Goal: Book appointment/travel/reservation

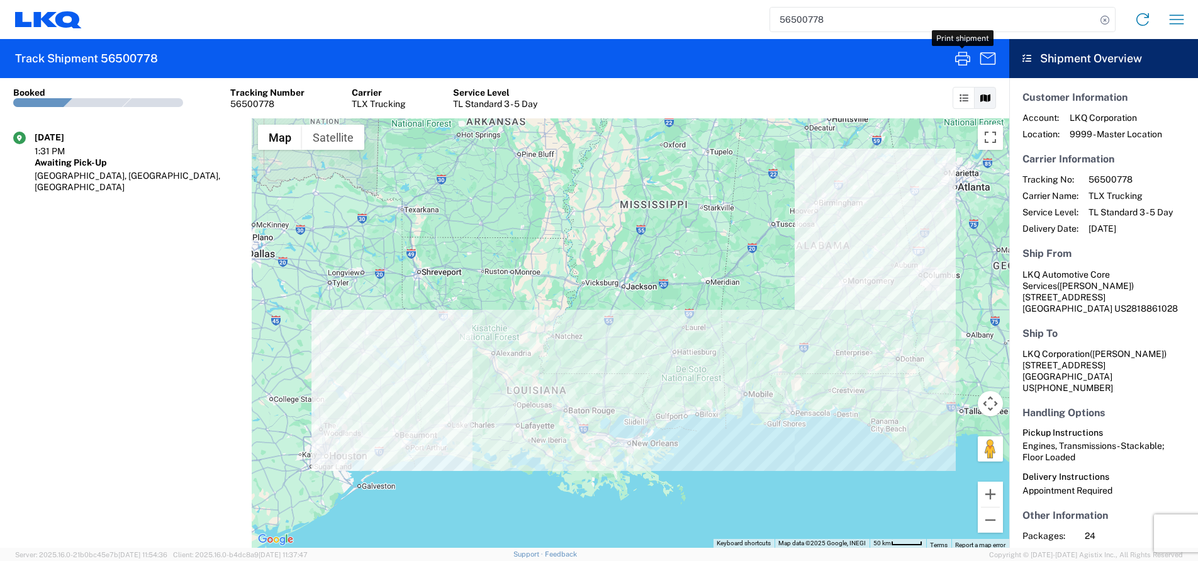
click at [803, 13] on input "56500778" at bounding box center [933, 20] width 326 height 24
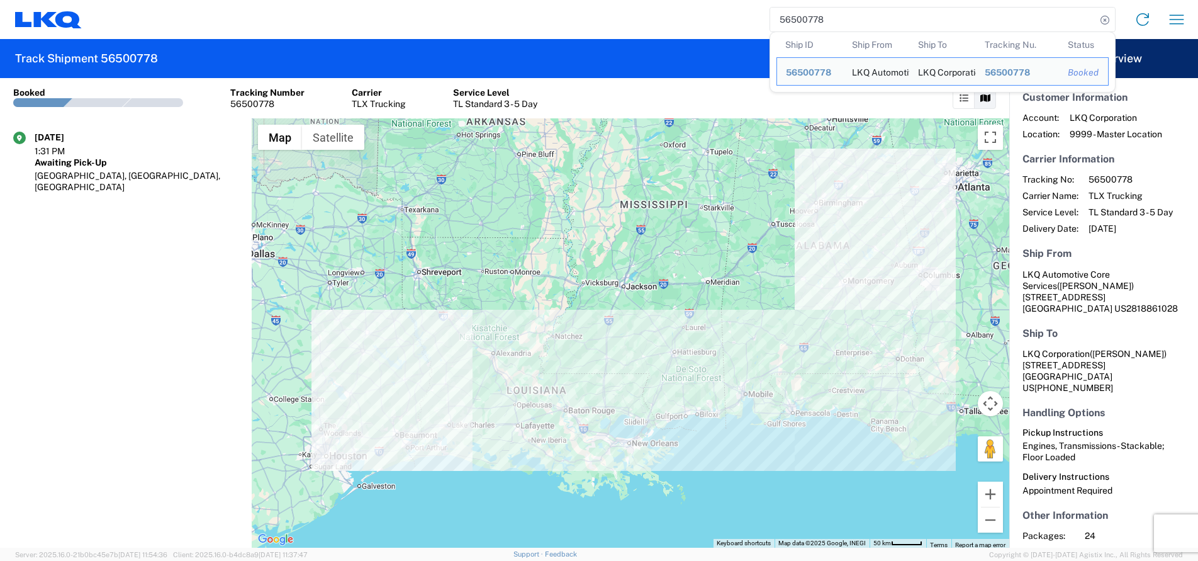
click at [803, 13] on input "56500778" at bounding box center [933, 20] width 326 height 24
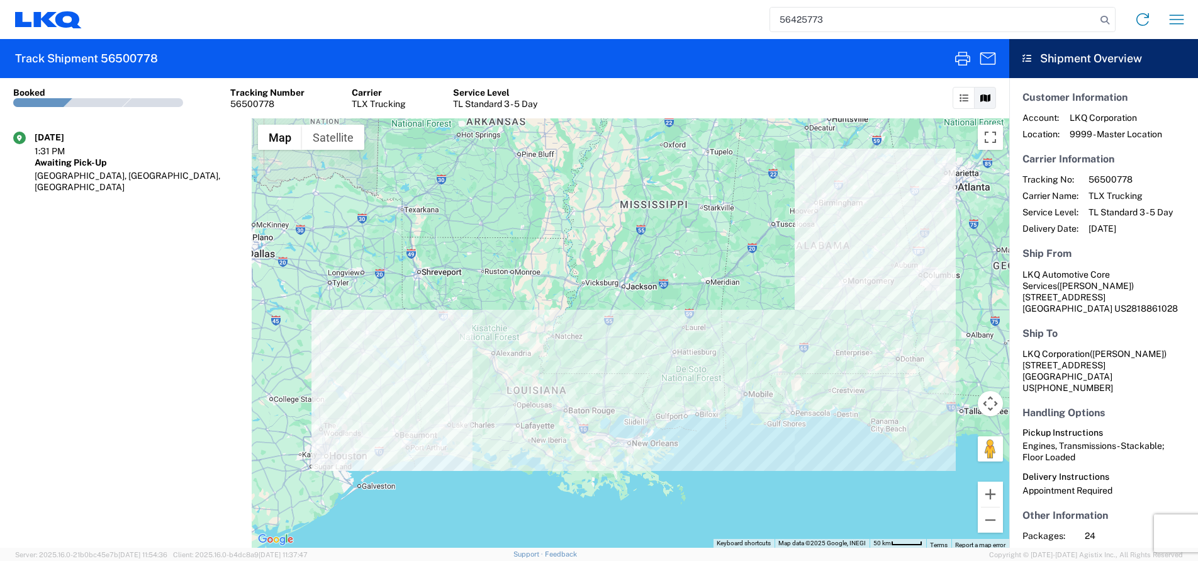
type input "56425773"
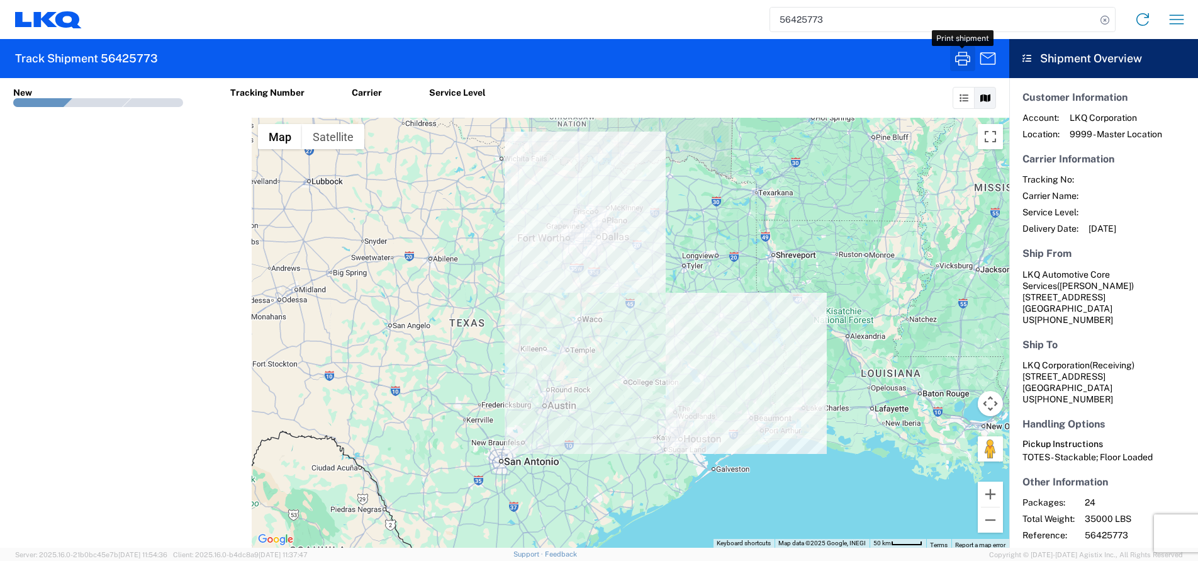
click at [962, 61] on icon "button" at bounding box center [963, 58] width 20 height 20
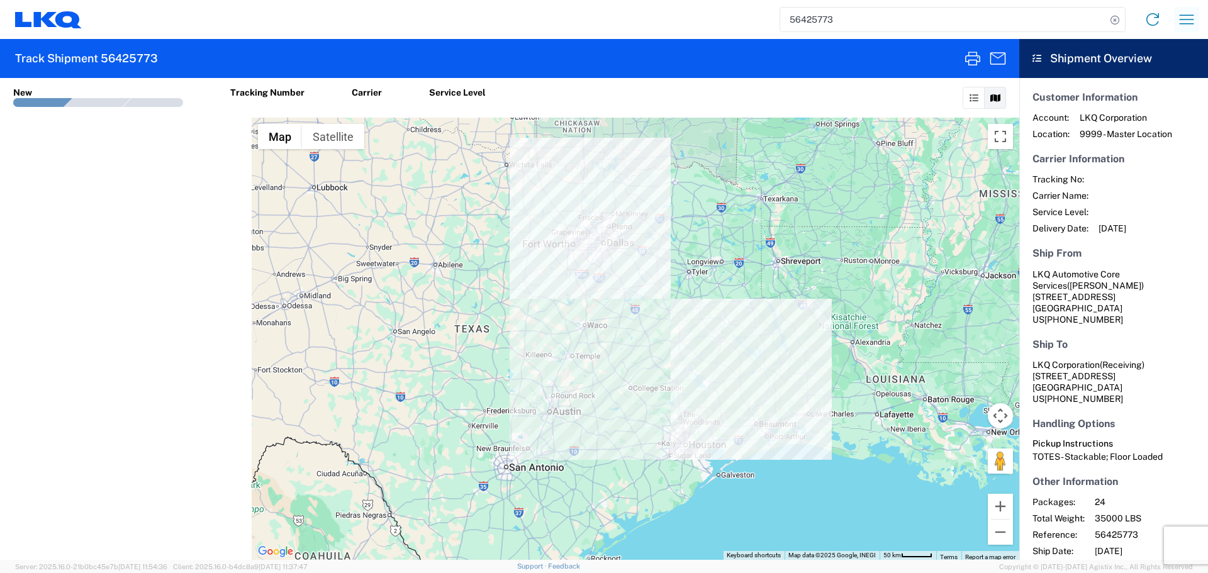
click at [1191, 18] on icon "button" at bounding box center [1187, 19] width 20 height 20
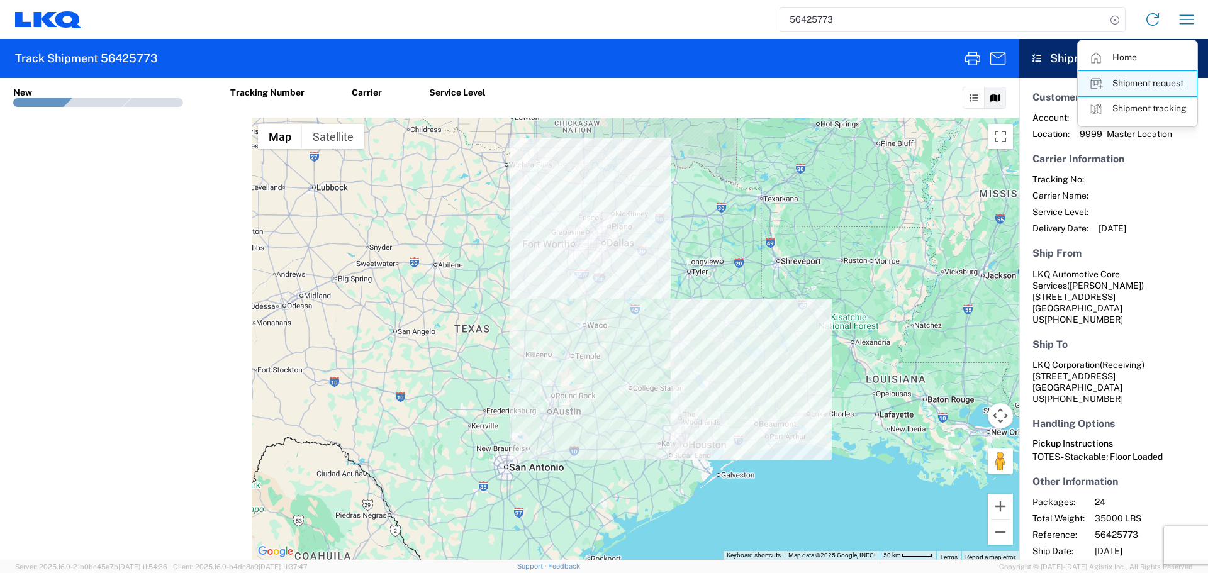
click at [1156, 79] on link "Shipment request" at bounding box center [1138, 83] width 118 height 25
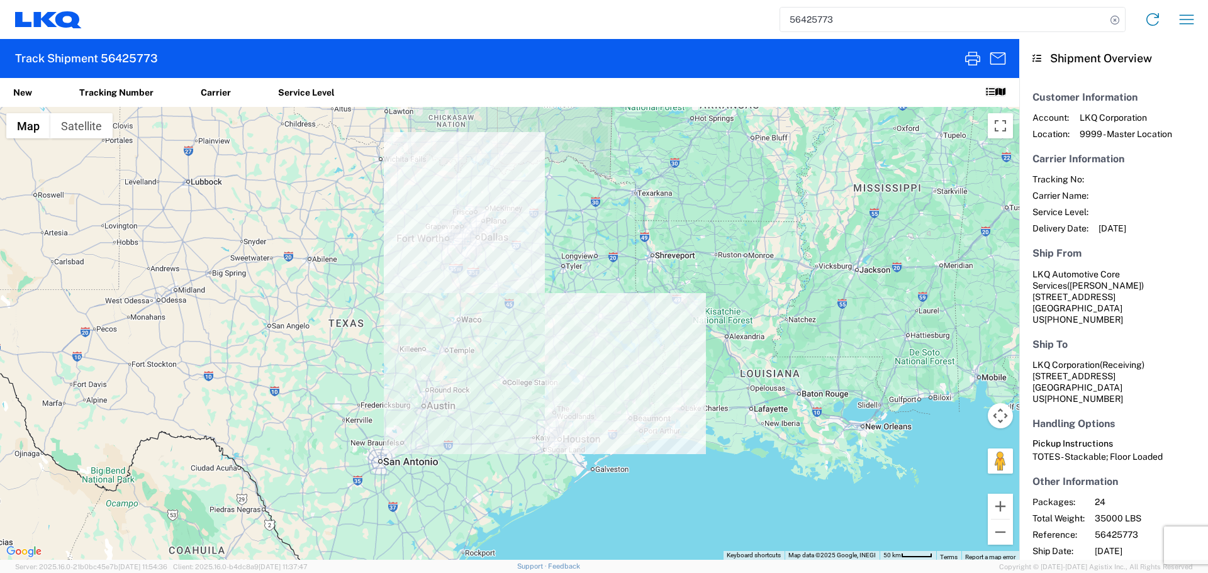
select select "FULL"
select select "LBS"
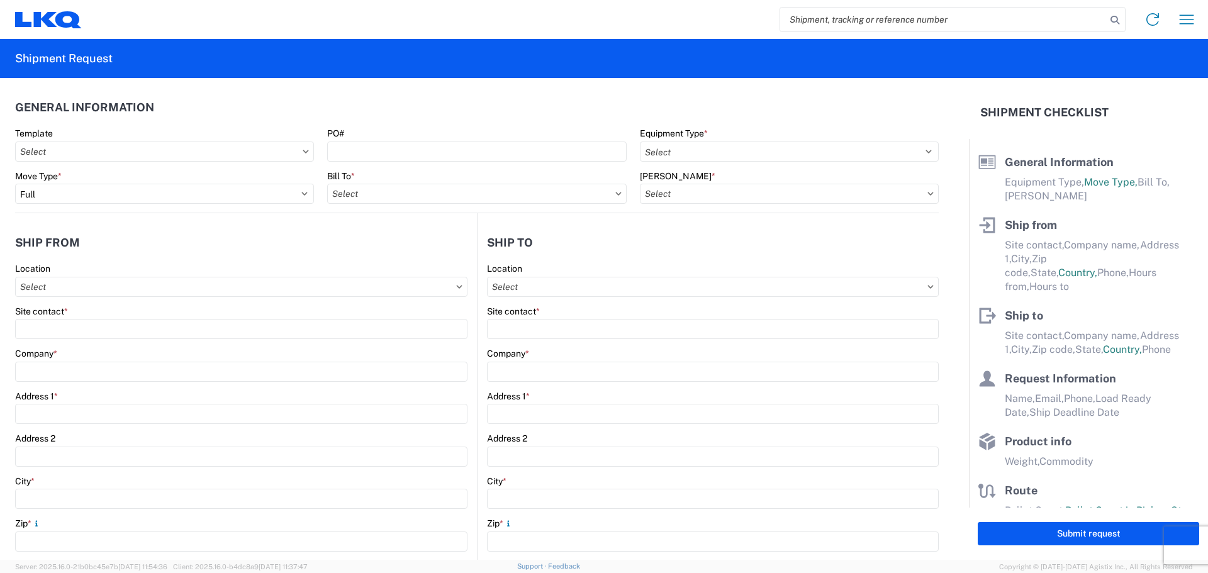
click at [838, 24] on input "search" at bounding box center [943, 20] width 326 height 24
paste input "56455066"
type input "56455066"
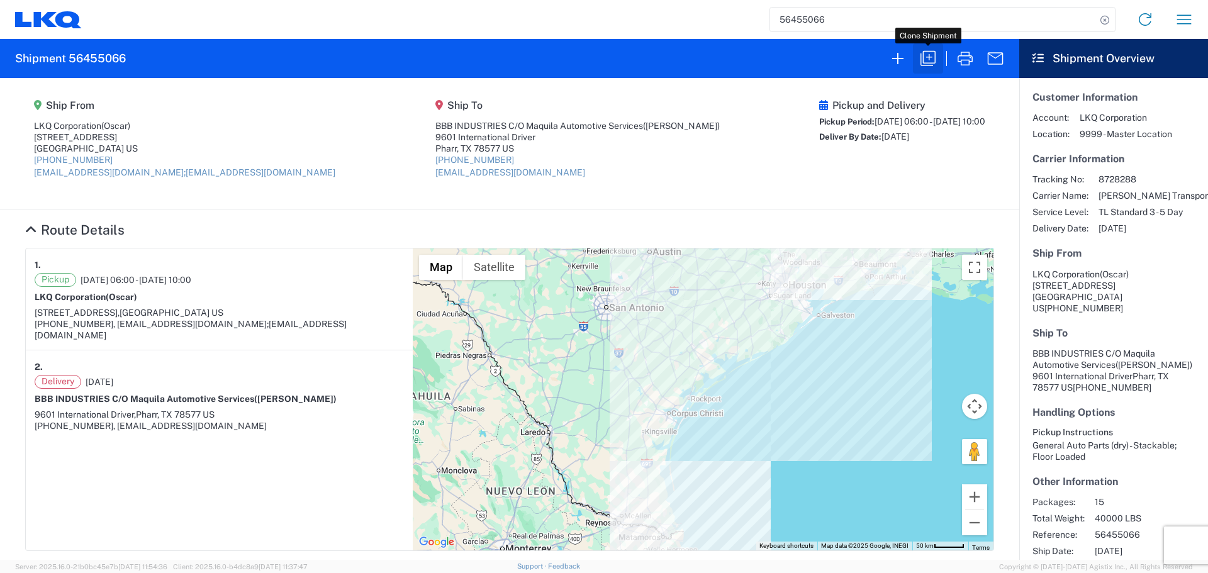
click at [926, 57] on icon "button" at bounding box center [928, 58] width 15 height 15
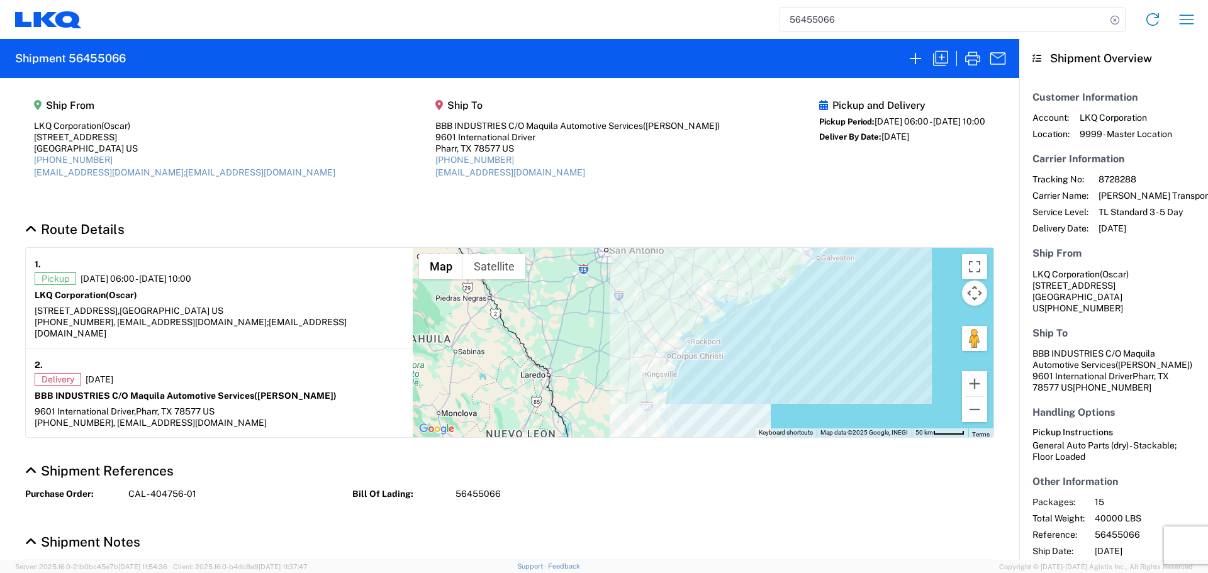
select select "FULL"
select select "LBS"
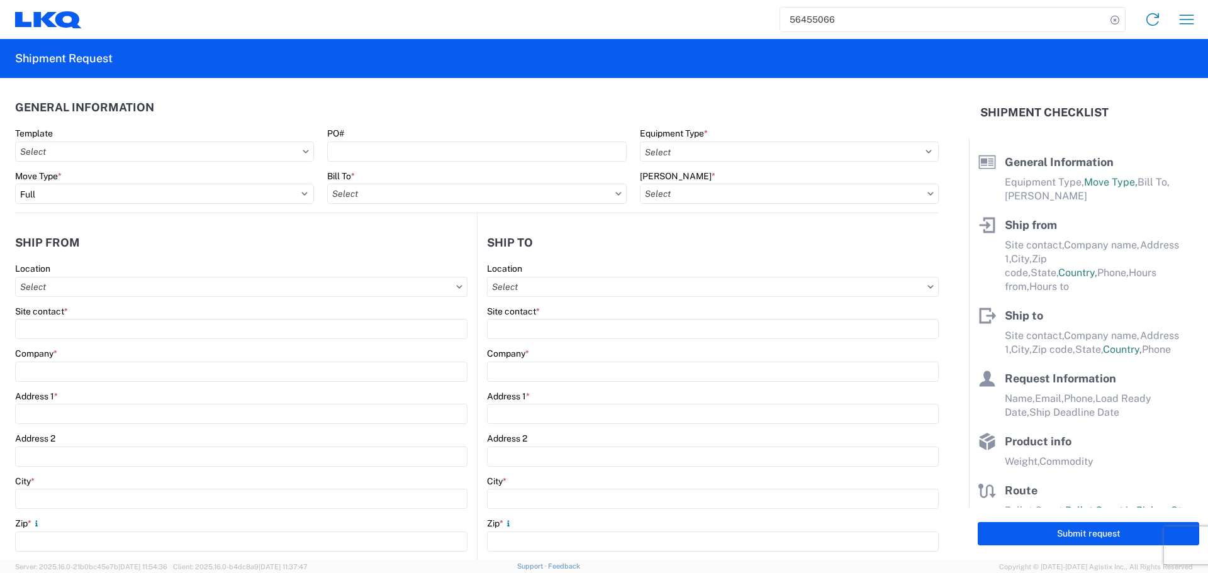
select select "STDV"
type input "Oscar"
type input "LKQ Corporation"
type input "1714 W Mount Houston Rd"
type input "Houston"
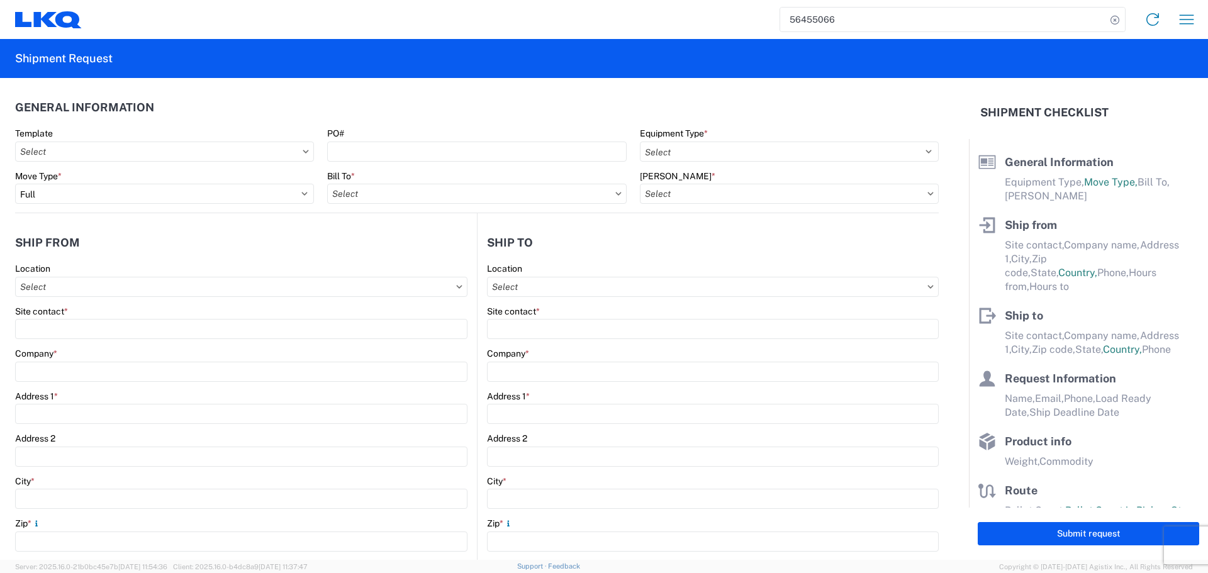
type input "77038"
type input "oxdavila@lkqcorp.com;acgarcia@lkqcorp.com"
type input "Urbano Garza"
type input "BBB INDUSTRIES C/O Maquila Automotive Services"
type input "9601 International Driver"
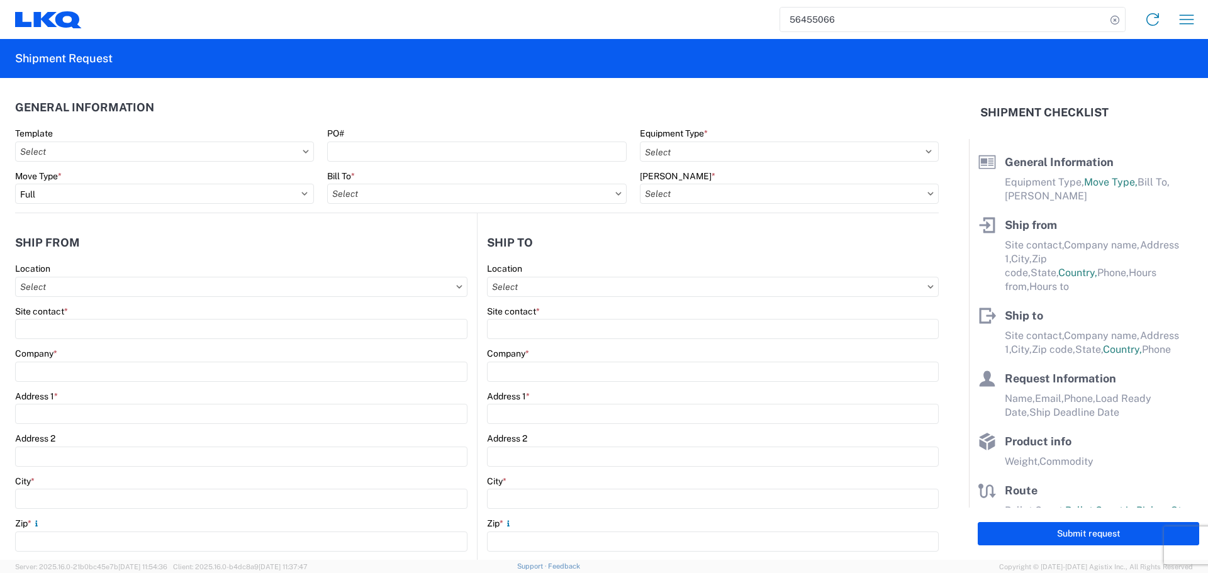
type input "Pharr"
type input "78577"
type input "ugarza@bbbmex.com"
type input "Oscar"
type input "oxdavila@lkqcorp.com"
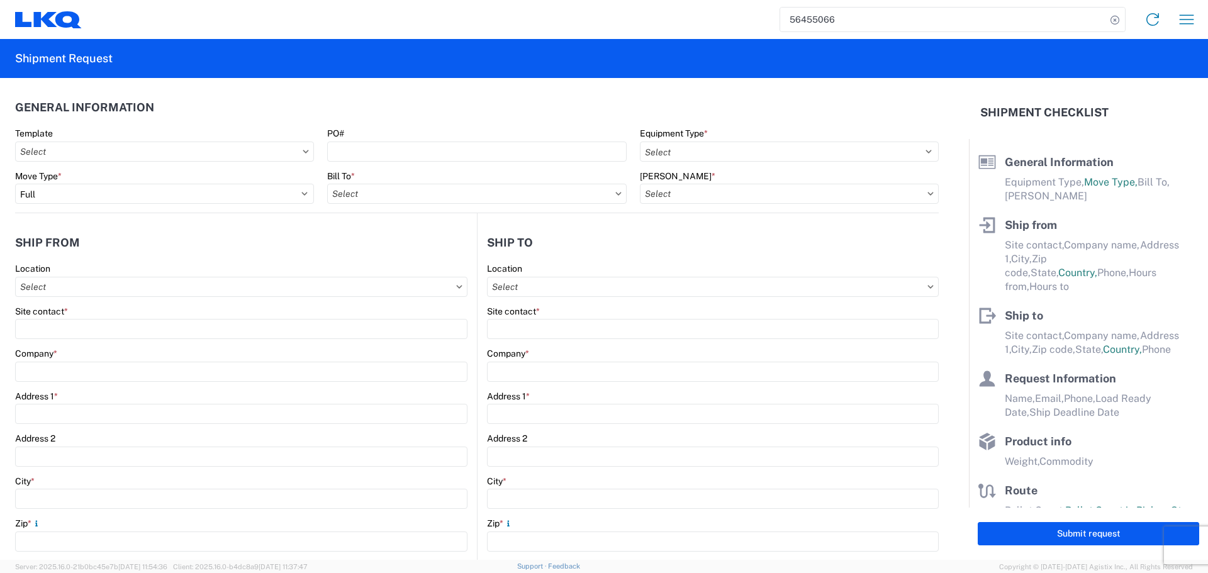
type input "281-886-1028"
type input "2025-08-12"
type input "2025-08-14"
type input "40000"
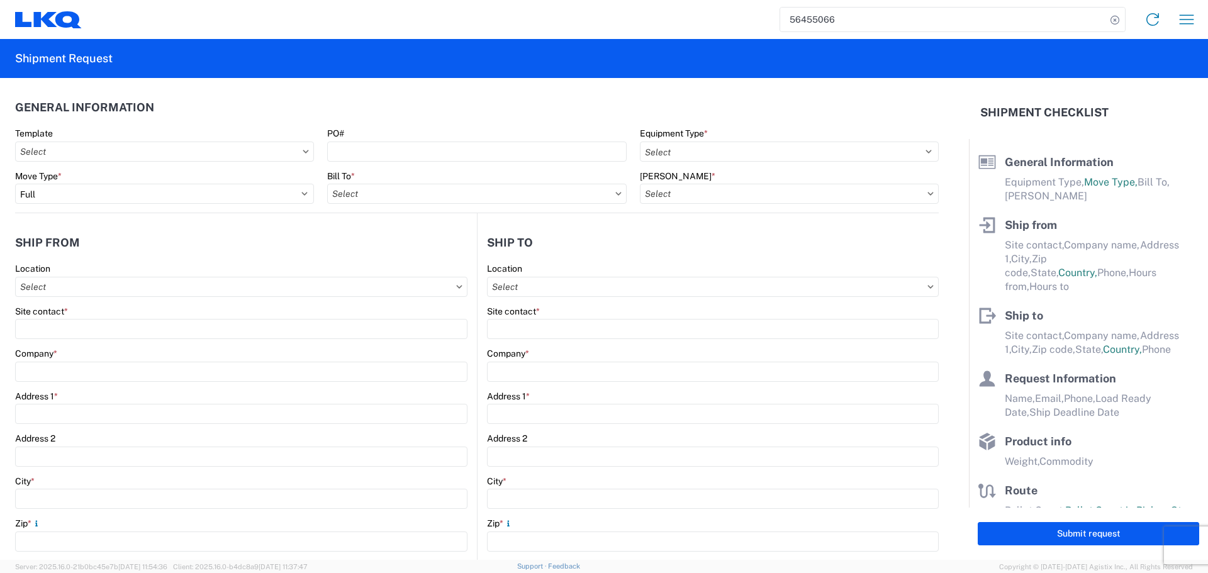
type input "General Auto Parts (dry)"
type input "15"
type input "0"
type input "40"
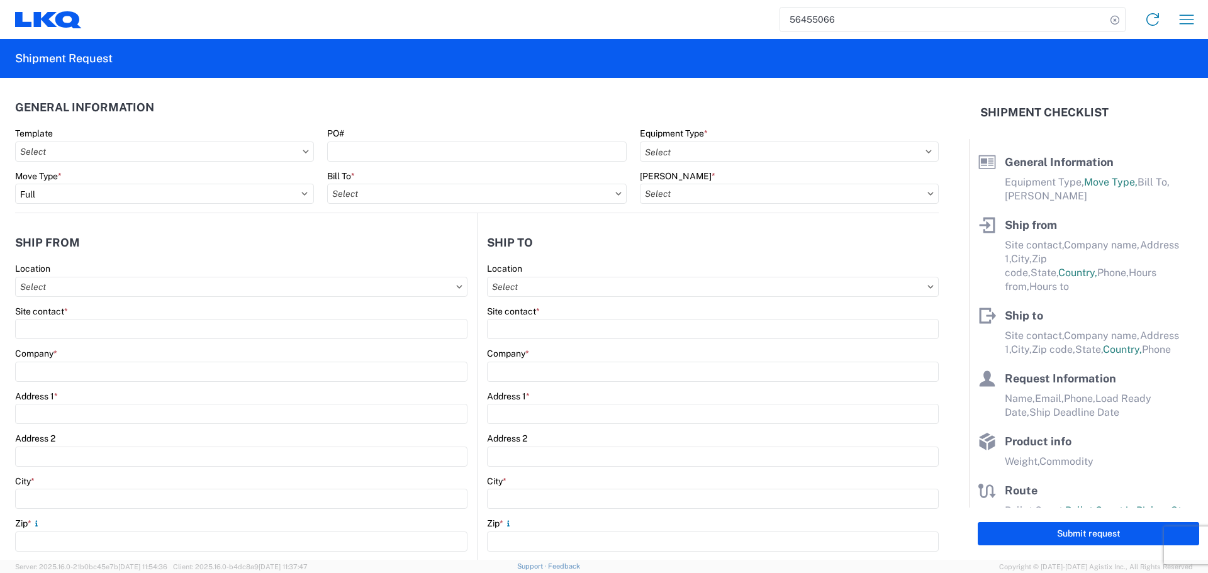
type input "36"
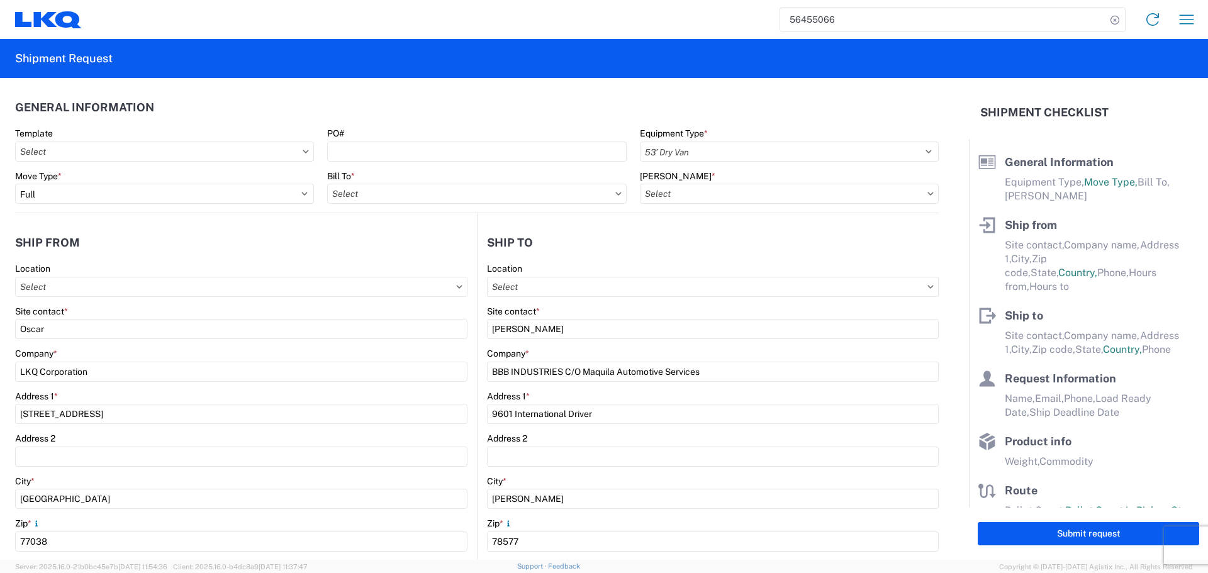
type input "1760 - LKQ Best Core"
select select "TX"
select select "US"
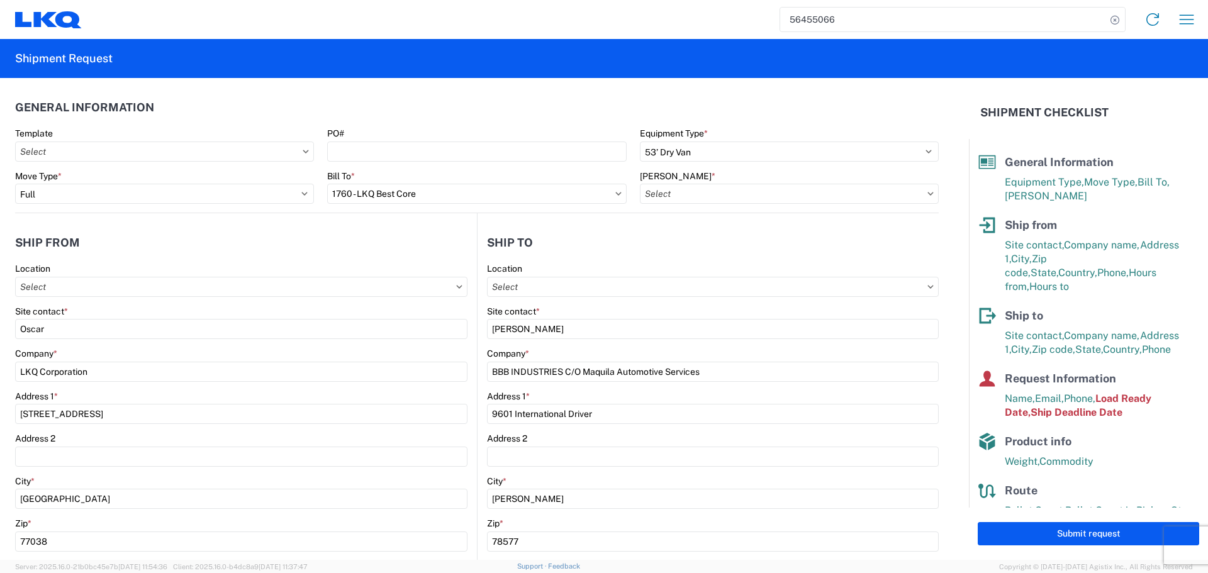
type input "1760-6300-66000-0000 - 1760 Freight Out"
type input "1760 - LKQ Best Core"
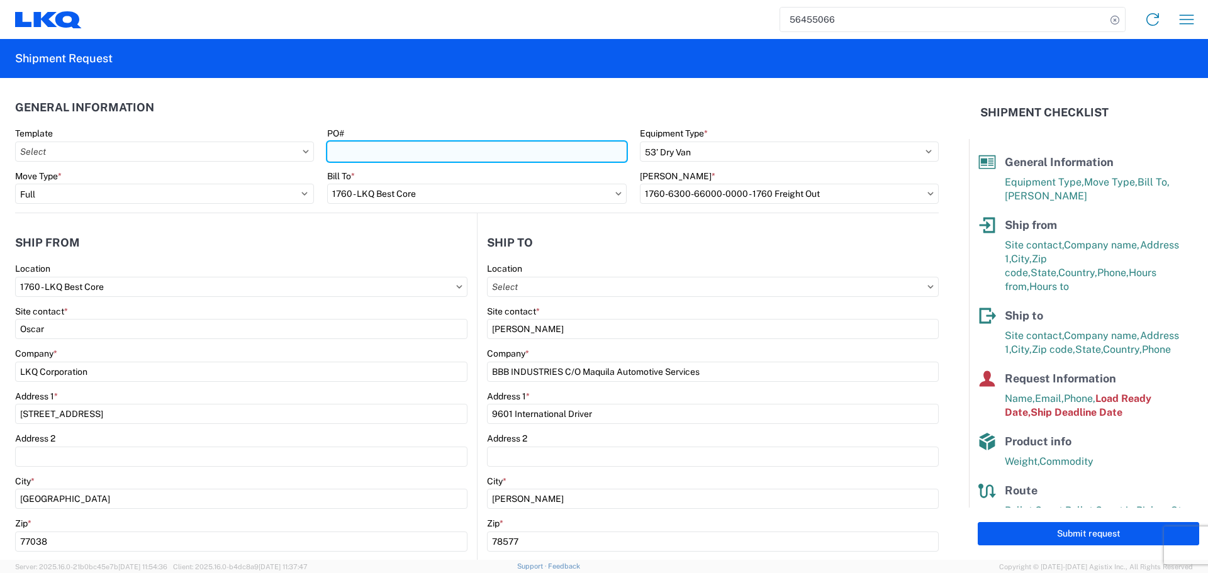
click at [379, 149] on input "PO#" at bounding box center [476, 152] width 299 height 20
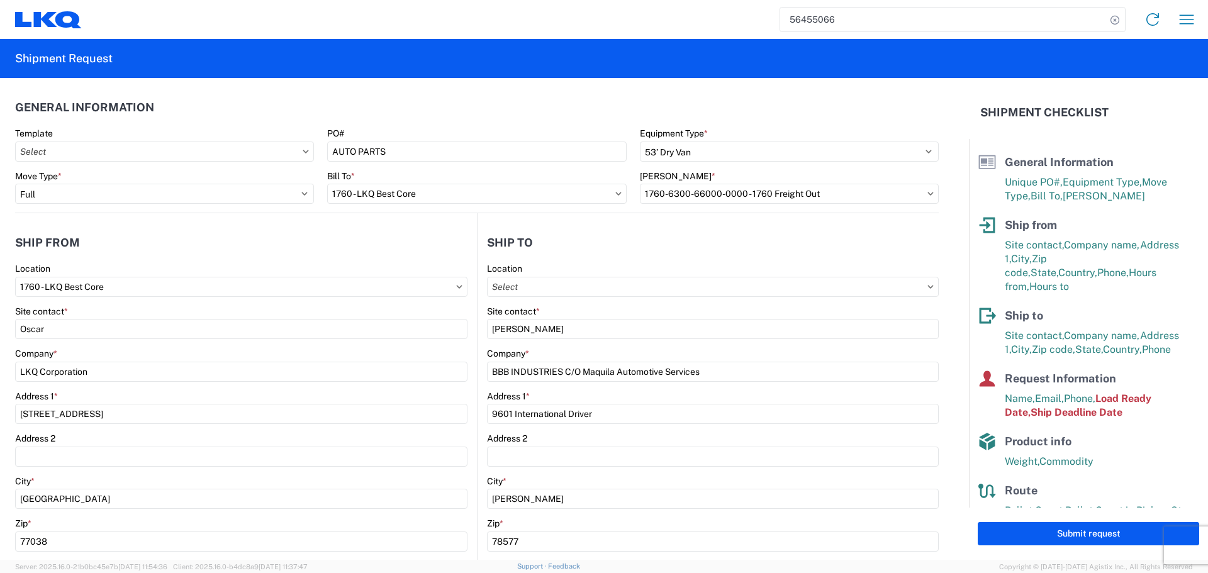
click at [380, 92] on agx-general-info "General Information Template PO# AUTO PARTS Equipment Type * Select 53’ Dry Van…" at bounding box center [477, 145] width 924 height 135
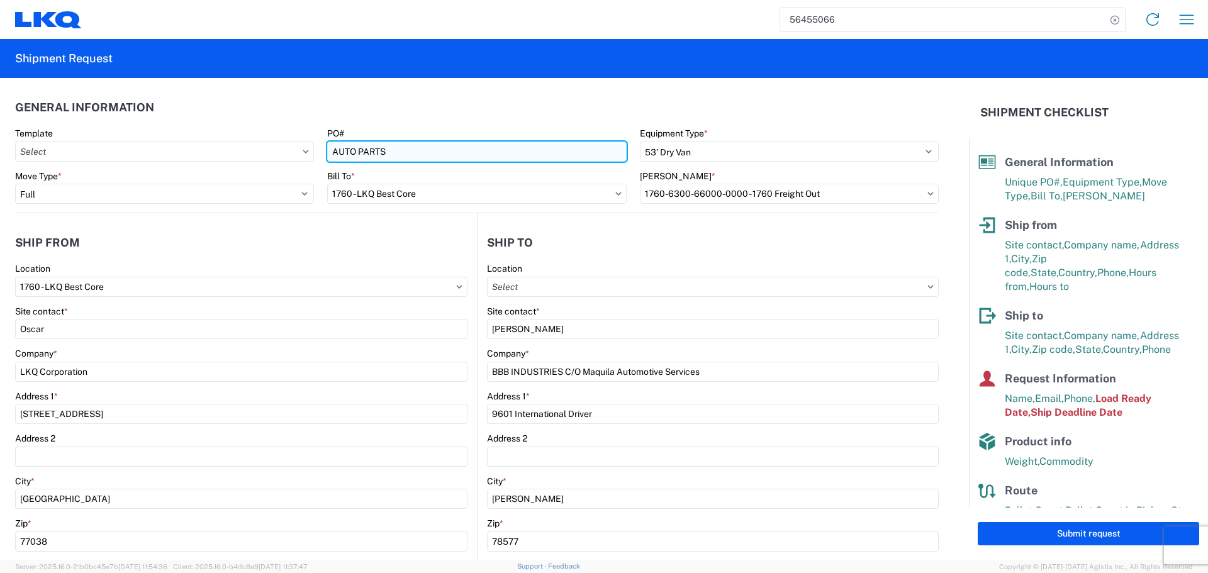
click at [349, 148] on input "AUTO PARTS" at bounding box center [476, 152] width 299 height 20
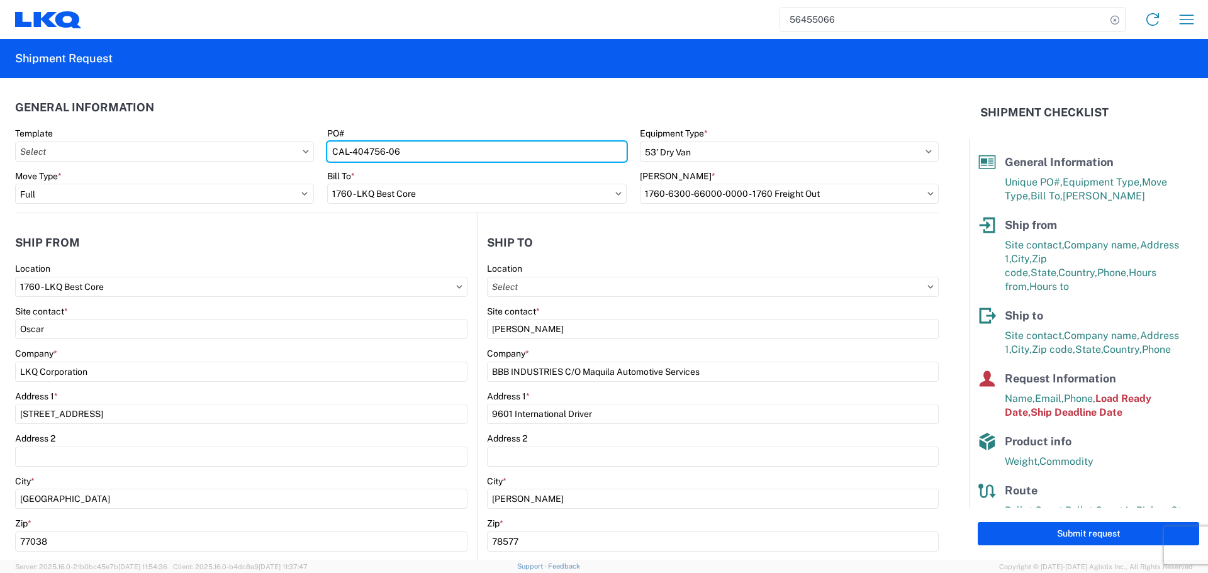
type input "CAL-404756-06"
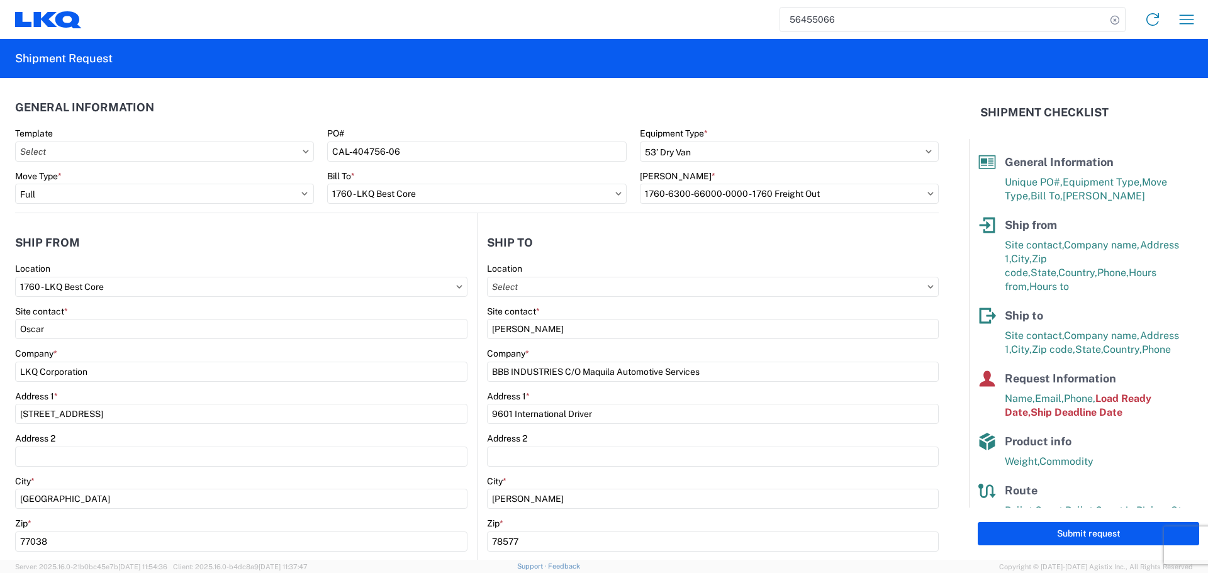
click at [447, 114] on header "General Information" at bounding box center [477, 107] width 924 height 28
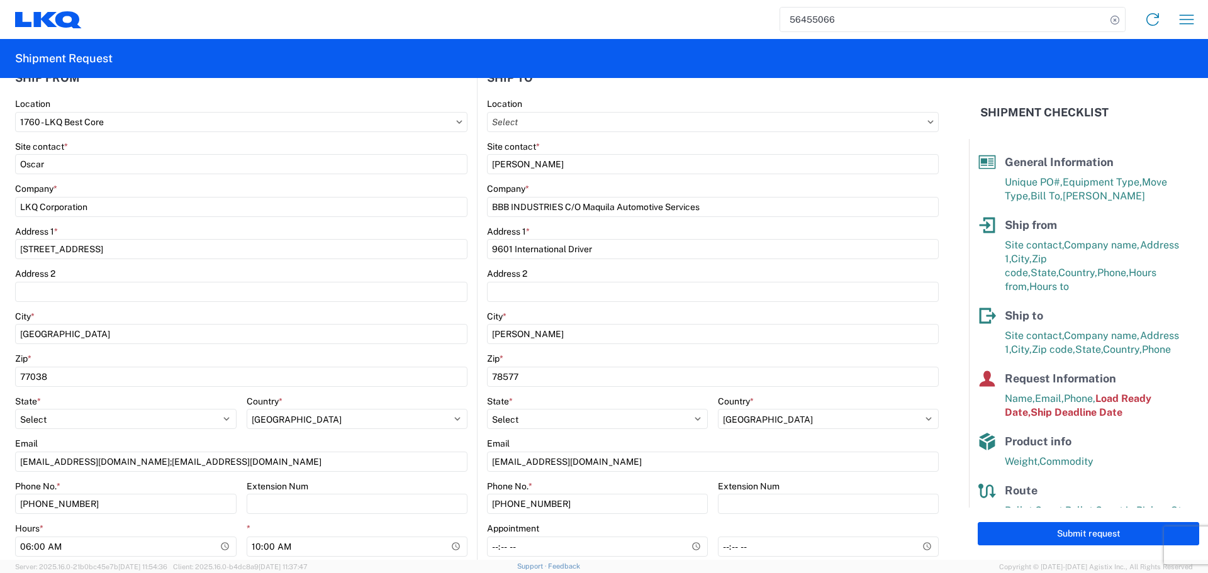
scroll to position [315, 0]
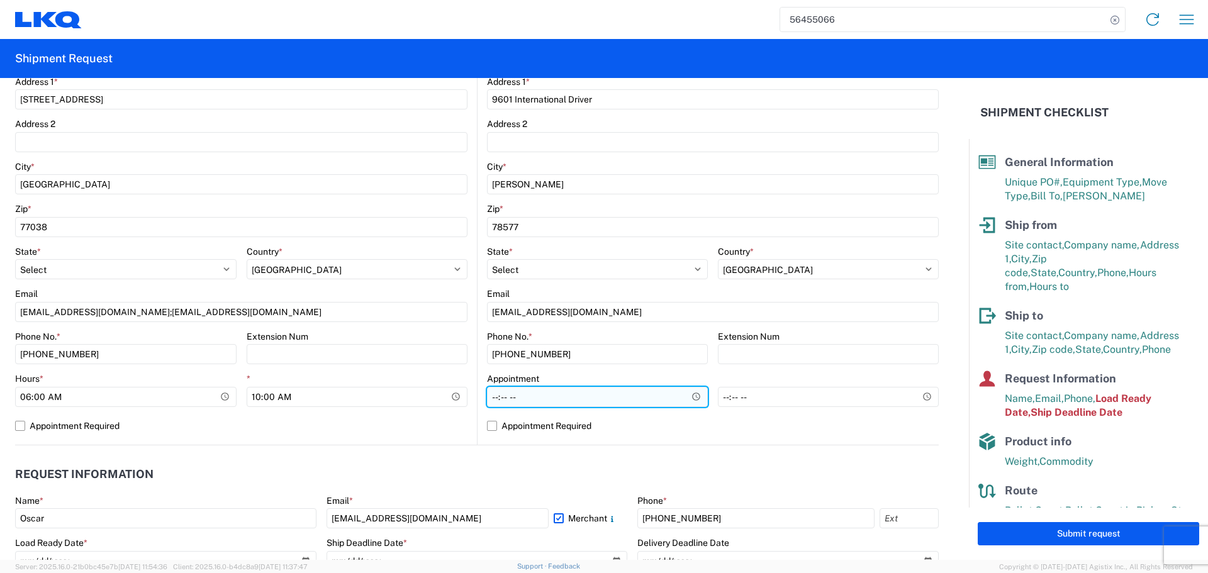
click at [694, 397] on input "Hours *" at bounding box center [597, 397] width 221 height 20
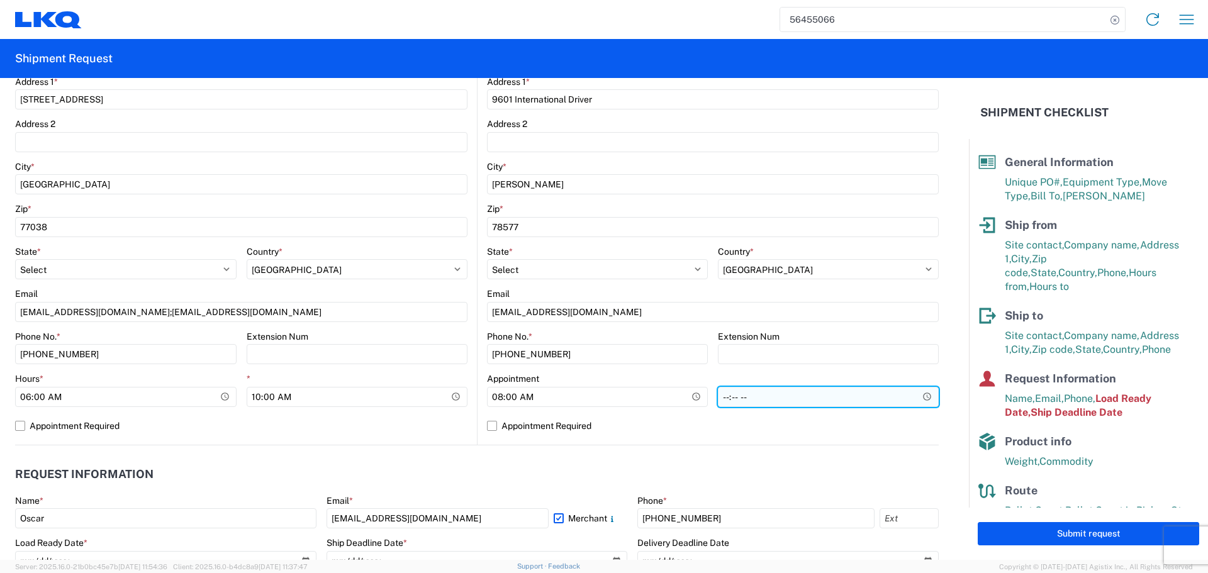
type input "08:00"
click at [910, 397] on input "*" at bounding box center [828, 397] width 221 height 20
click at [922, 399] on input "*" at bounding box center [828, 397] width 221 height 20
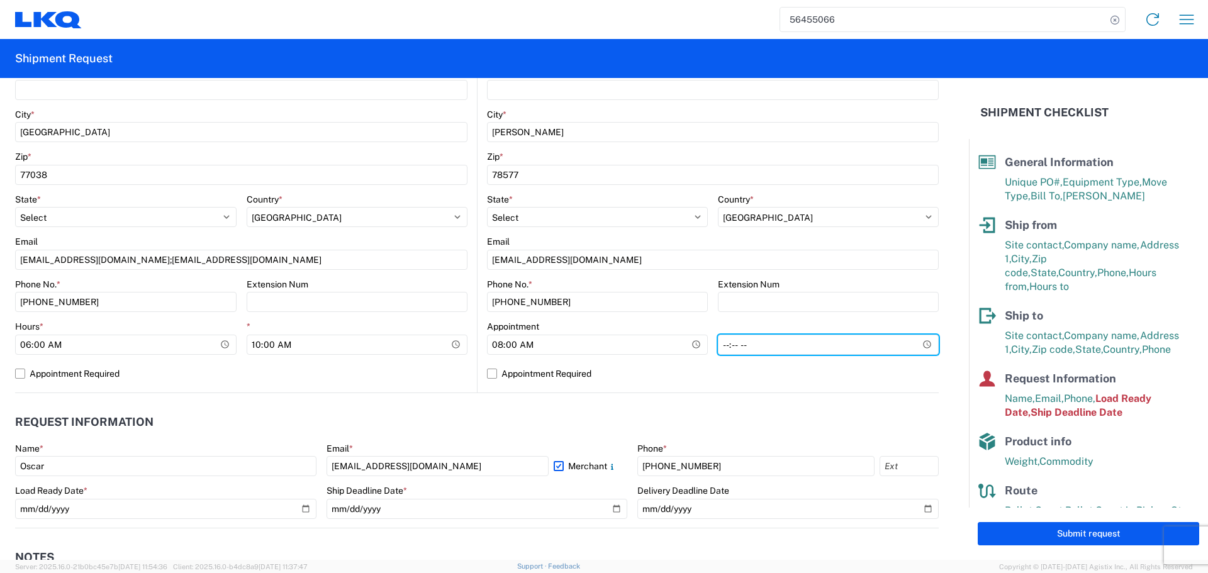
scroll to position [378, 0]
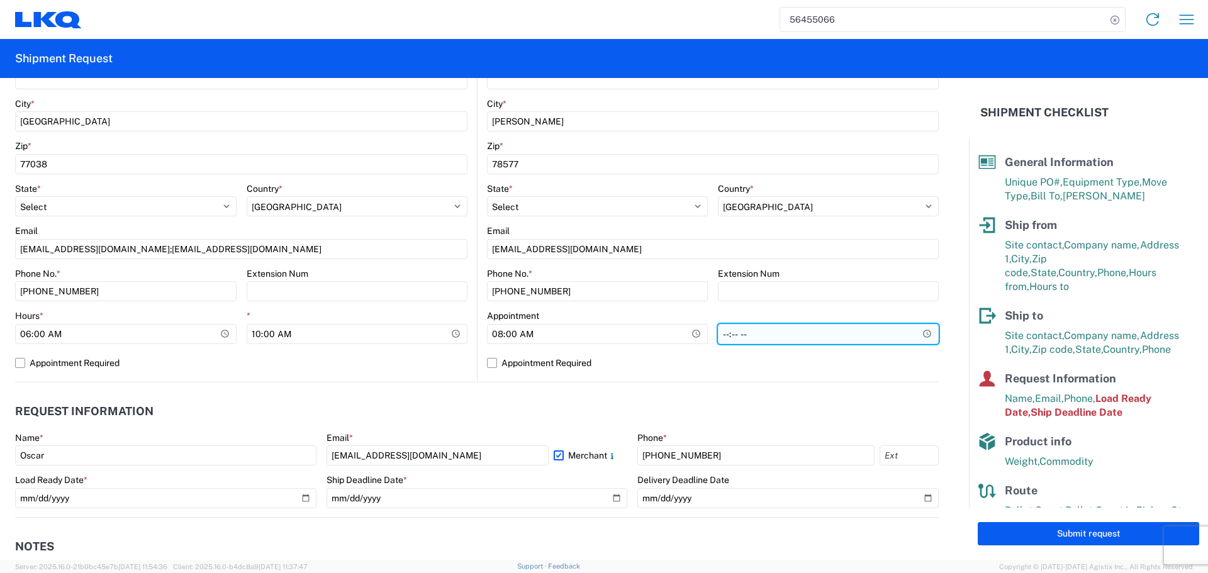
click at [913, 331] on input "*" at bounding box center [828, 334] width 221 height 20
type input "13:00"
click at [485, 386] on agx-request-info "Request Information Name * Oscar Email * oxdavila@lkqcorp.com Merchant Phone * …" at bounding box center [477, 450] width 924 height 135
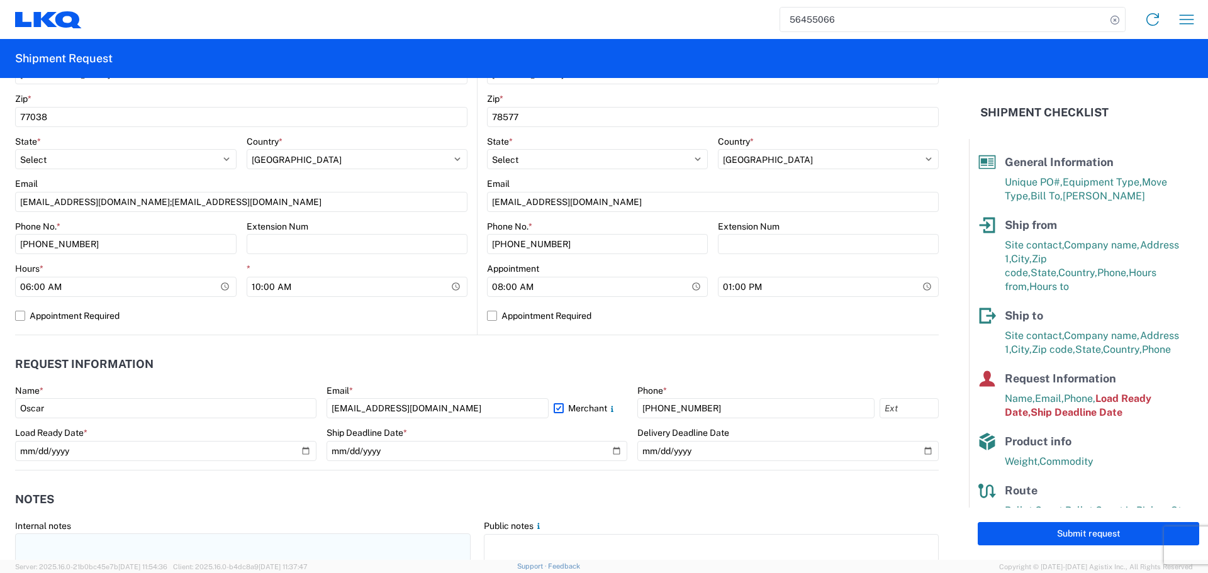
scroll to position [566, 0]
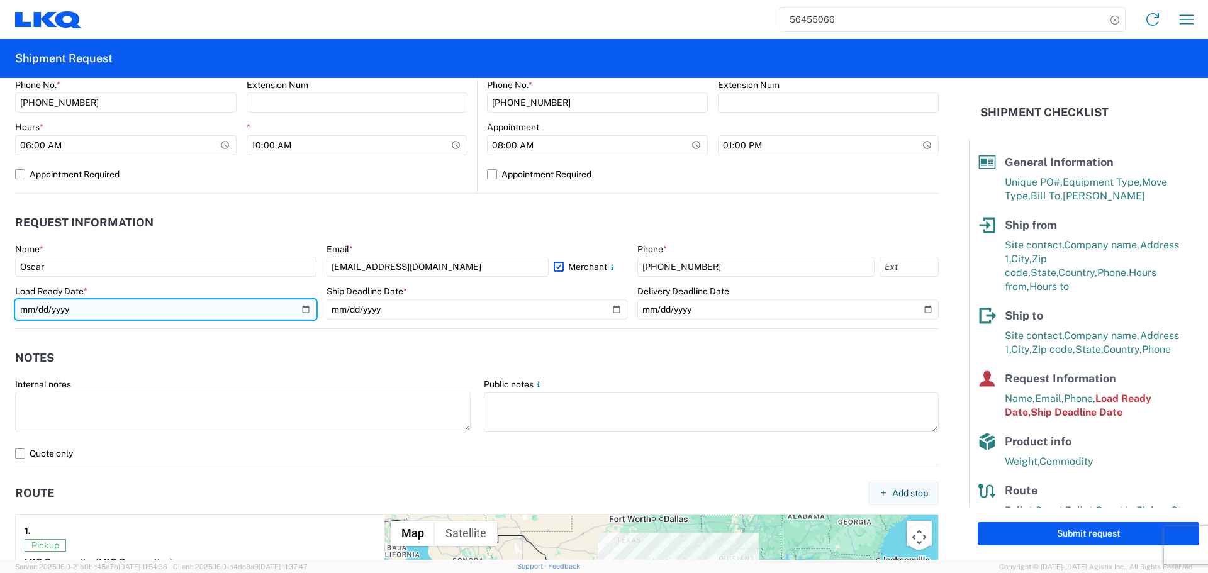
click at [298, 304] on input "2025-08-12" at bounding box center [165, 310] width 301 height 20
type input "2025-08-18"
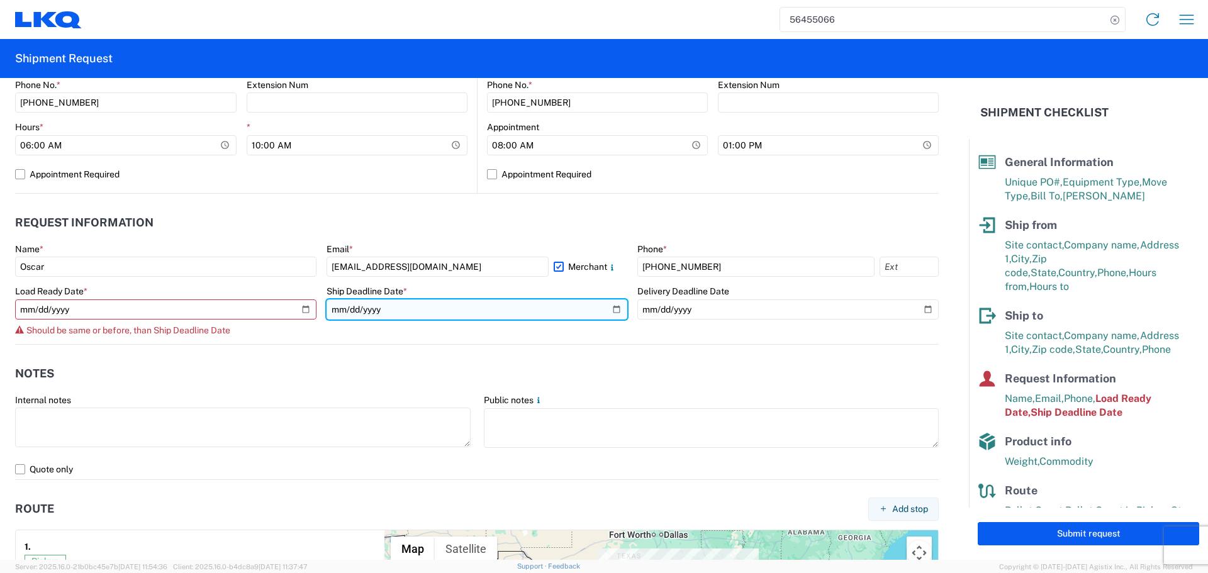
click at [611, 304] on input "2025-08-12" at bounding box center [477, 310] width 301 height 20
type input "2025-08-18"
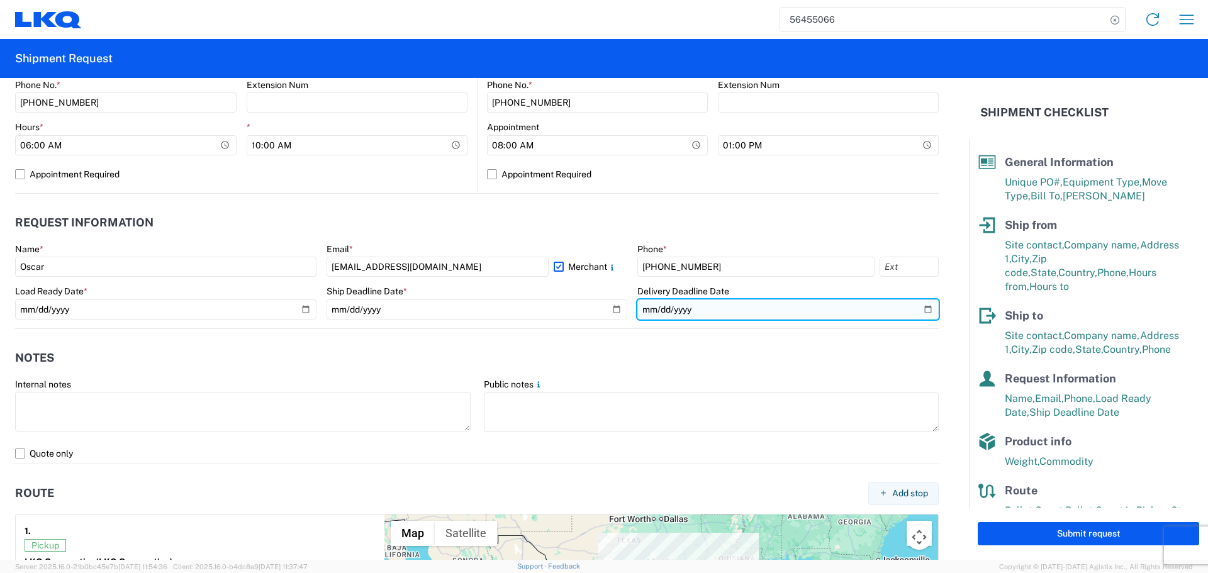
click at [922, 306] on input "2025-08-14" at bounding box center [788, 310] width 301 height 20
type input "2025-08-19"
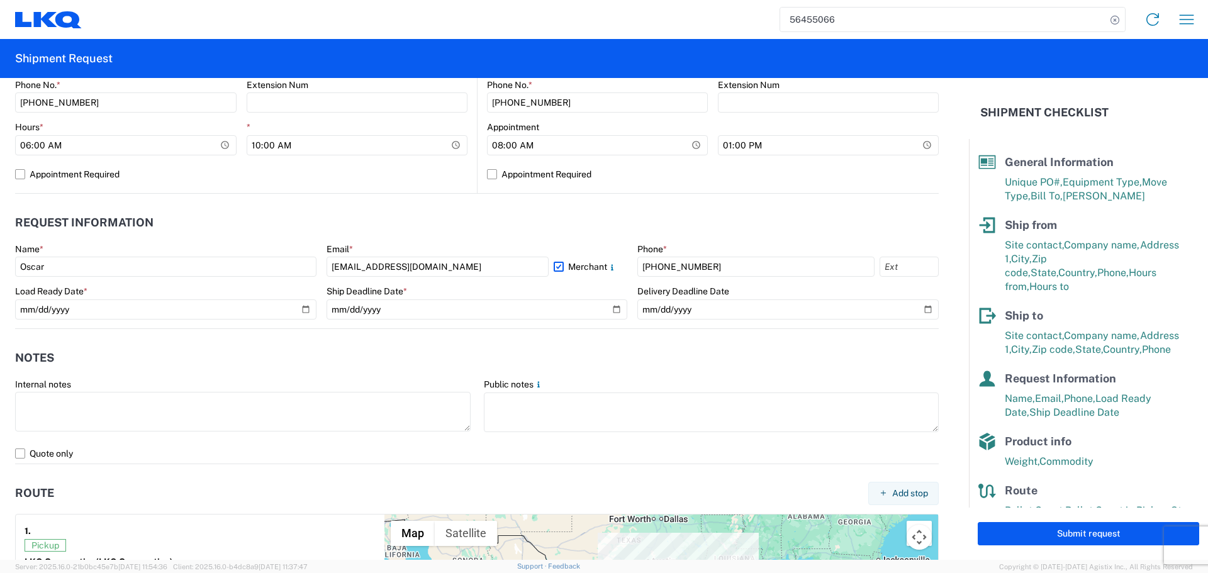
click at [482, 355] on header "Notes" at bounding box center [477, 358] width 924 height 28
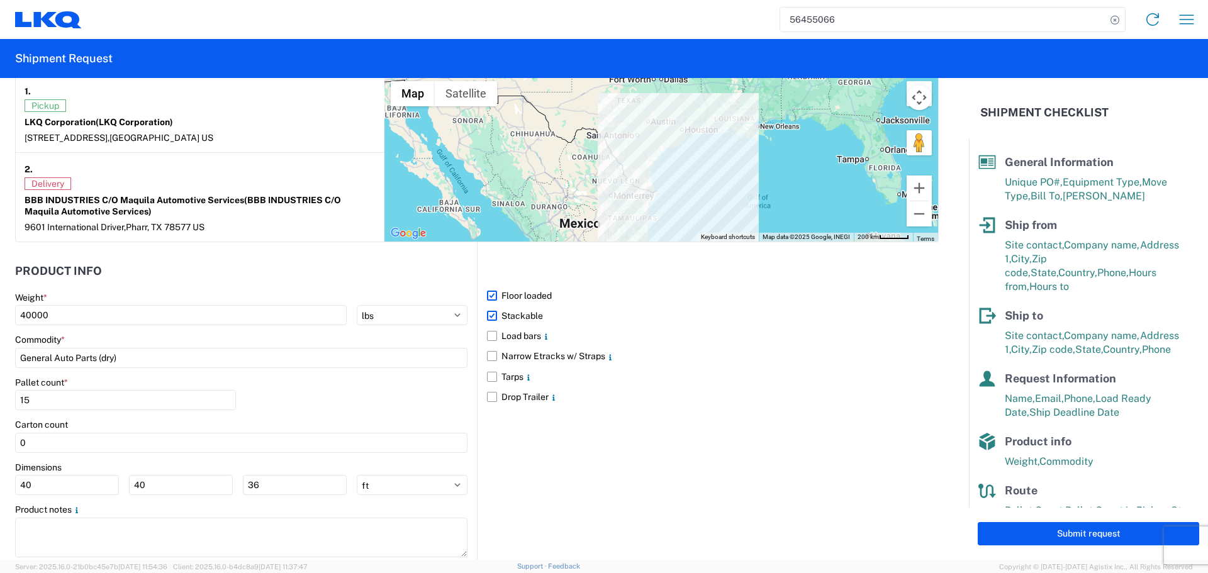
scroll to position [1007, 0]
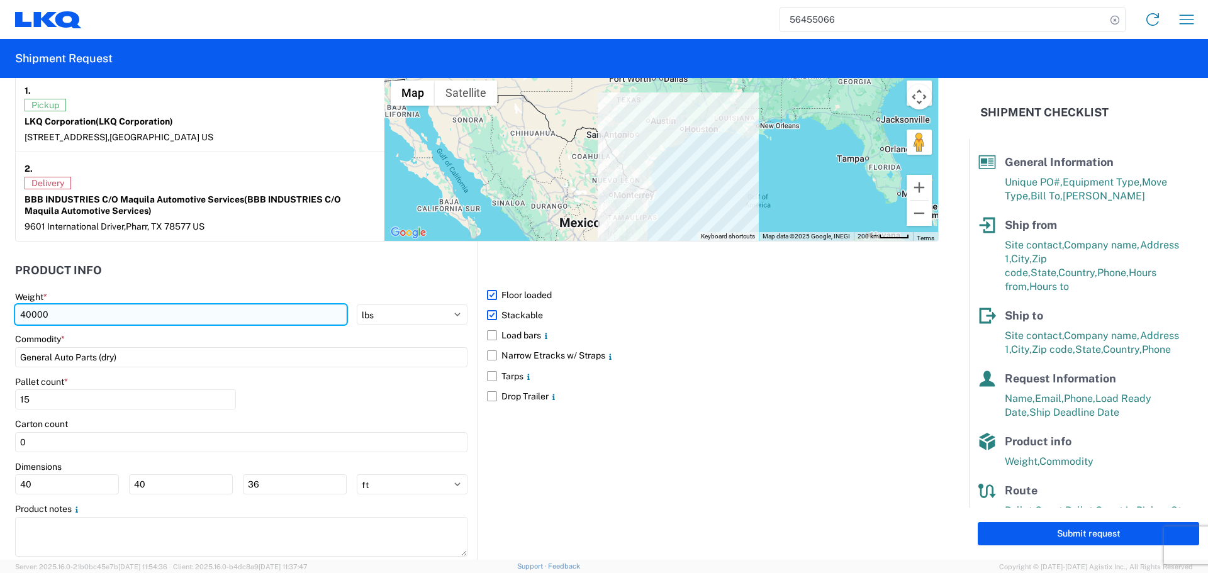
click at [43, 317] on input "40000" at bounding box center [181, 315] width 332 height 20
type input "43500"
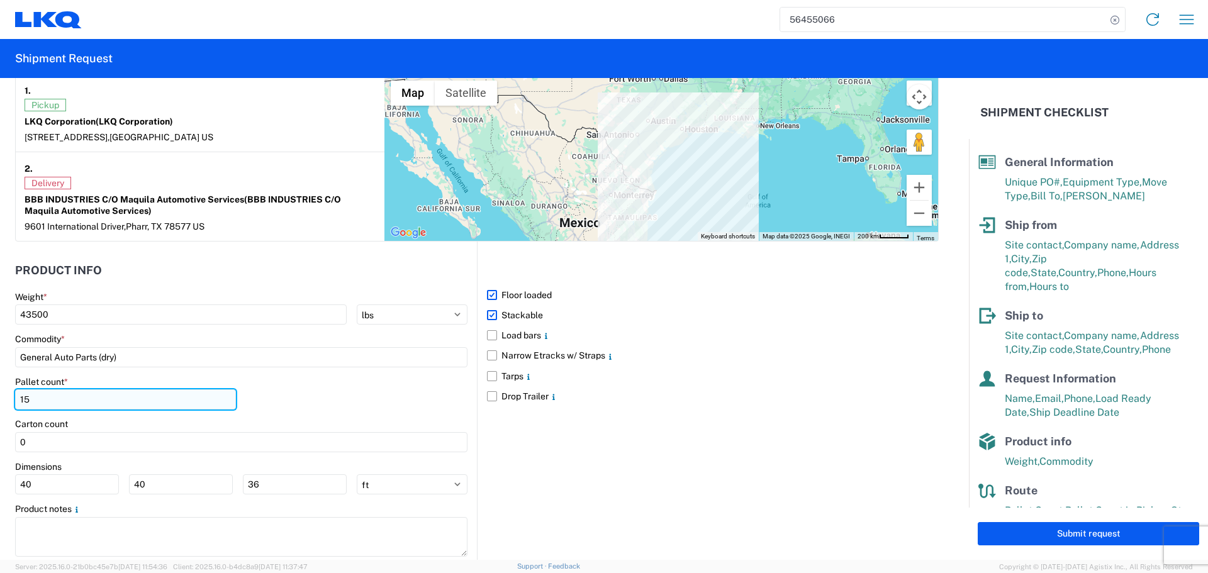
click at [45, 405] on input "15" at bounding box center [125, 400] width 221 height 20
type input "18"
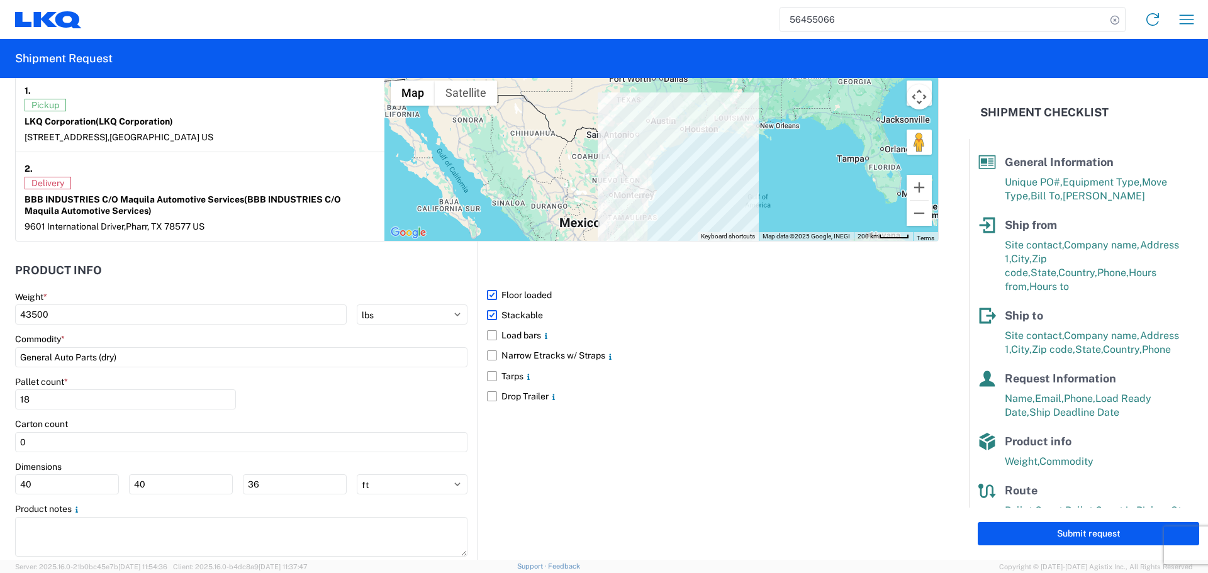
click at [134, 422] on div "Carton count" at bounding box center [241, 424] width 453 height 11
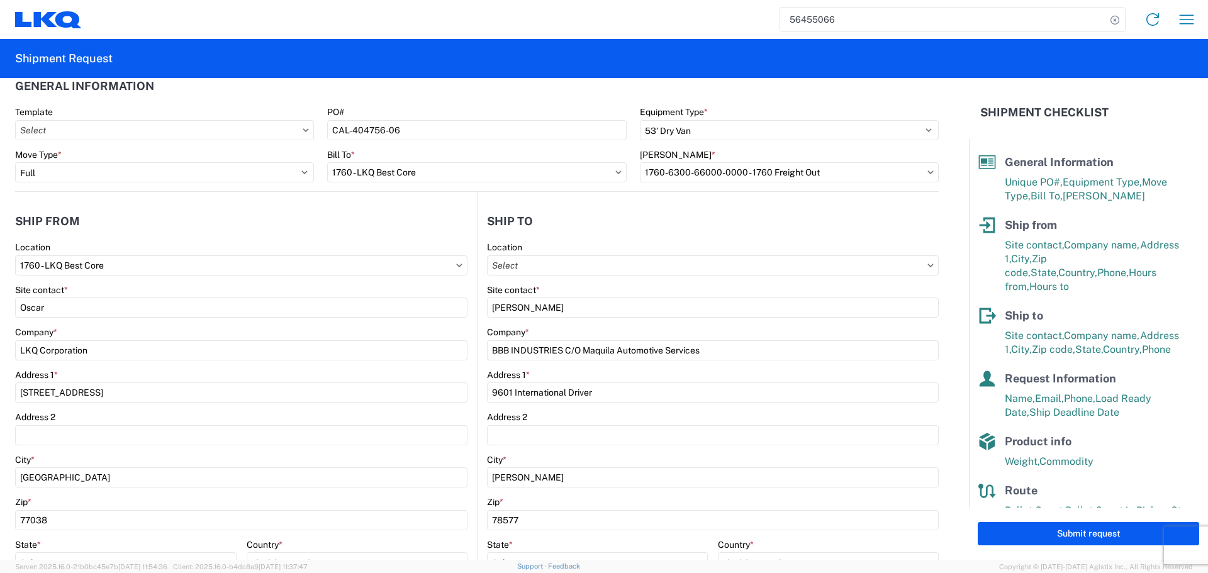
scroll to position [0, 0]
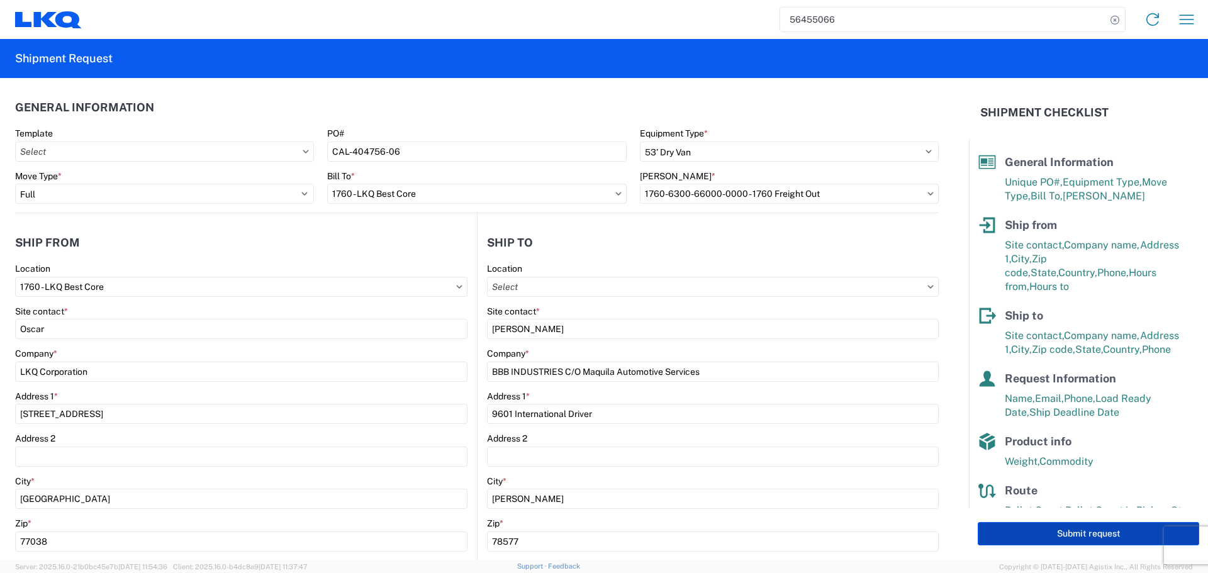
click at [1101, 541] on button "Submit request" at bounding box center [1089, 533] width 222 height 23
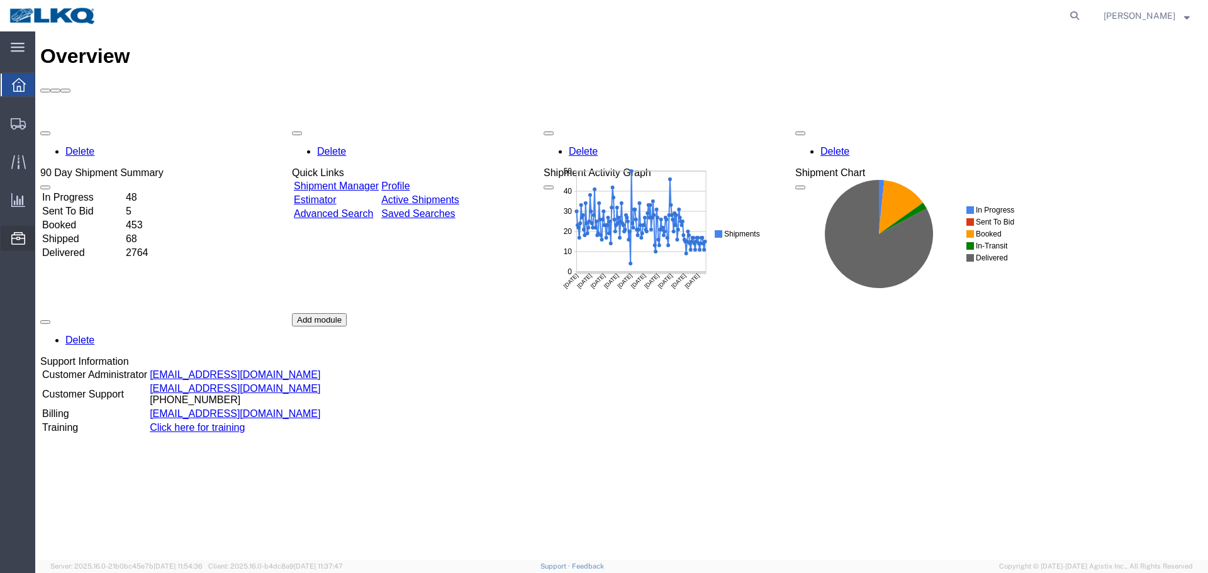
drag, startPoint x: 76, startPoint y: 319, endPoint x: 67, endPoint y: 323, distance: 9.6
click at [0, 0] on span "Location Appointment" at bounding box center [0, 0] width 0 height 0
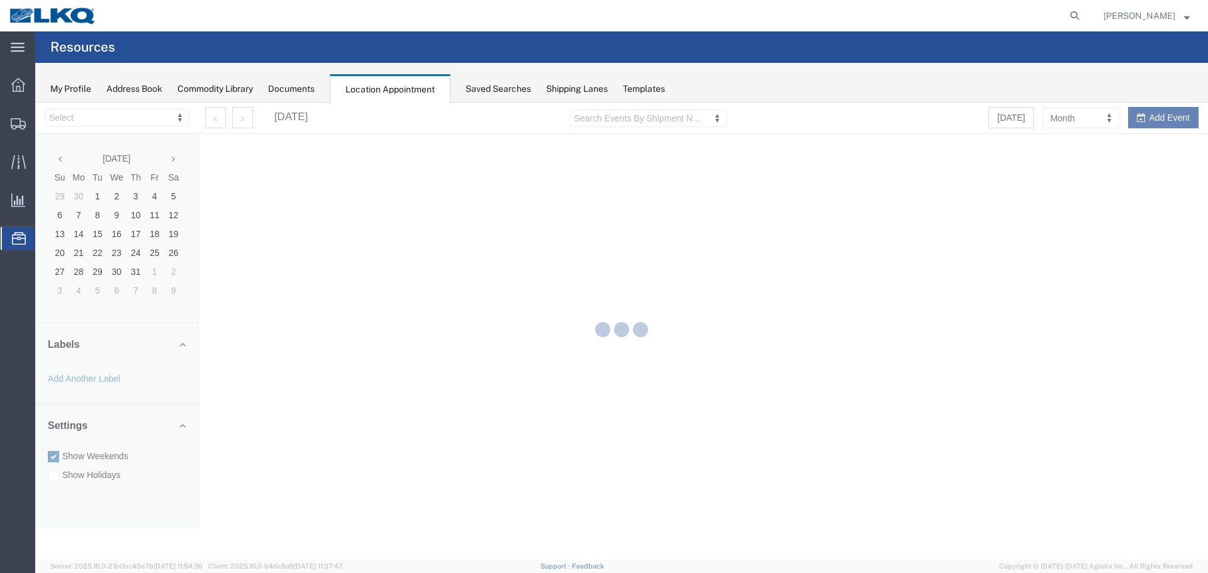
select select "27634"
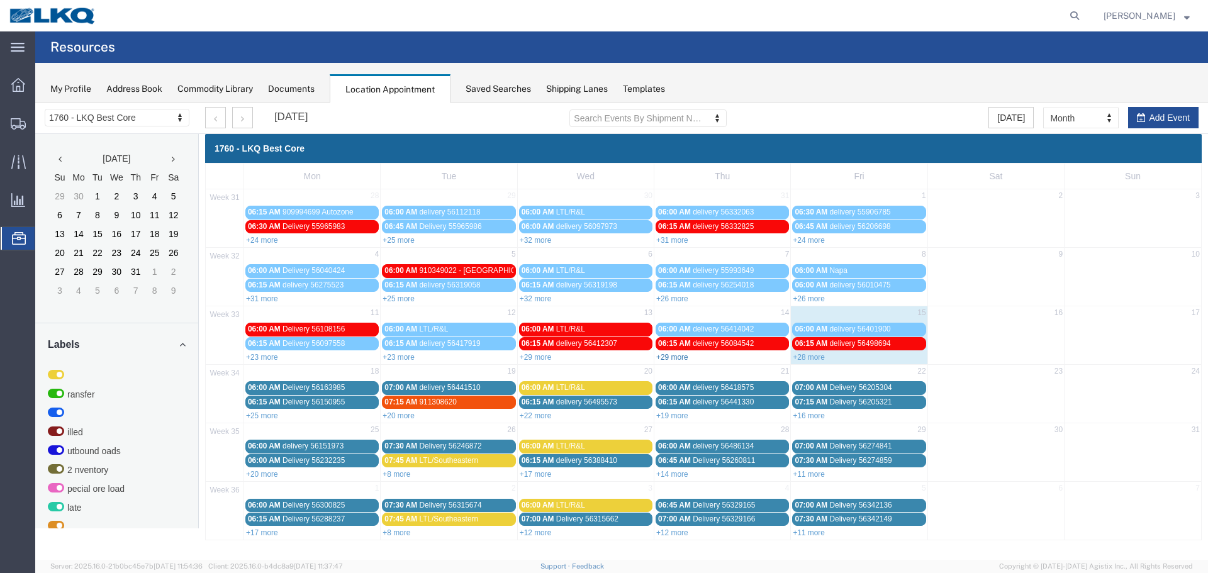
click at [661, 355] on link "+29 more" at bounding box center [672, 357] width 32 height 9
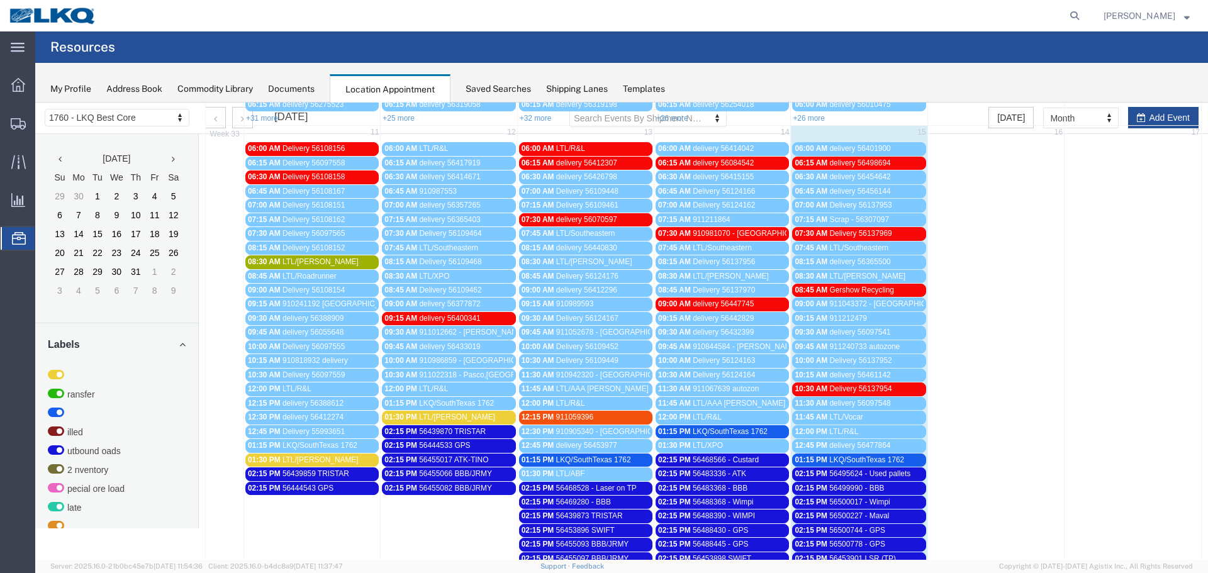
scroll to position [378, 0]
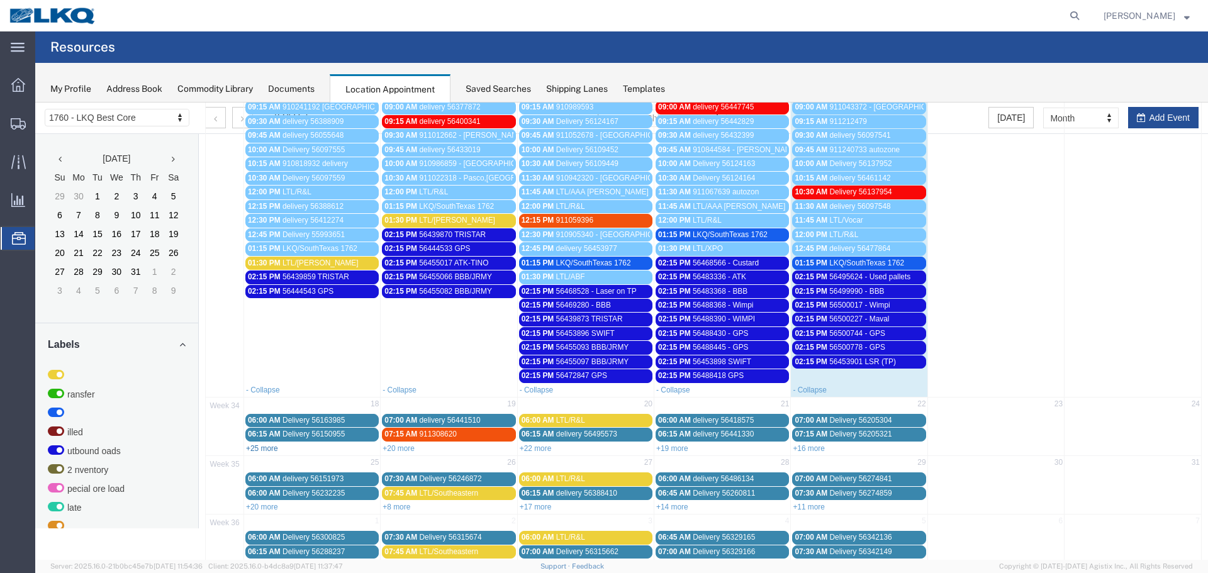
click at [270, 446] on link "+25 more" at bounding box center [262, 448] width 32 height 9
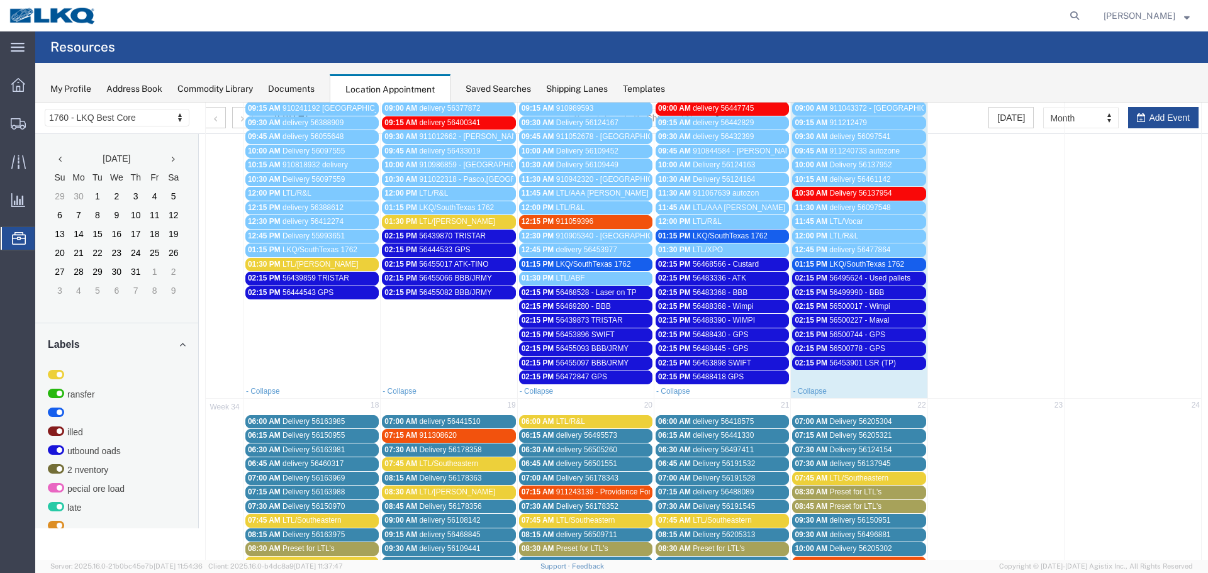
scroll to position [189, 0]
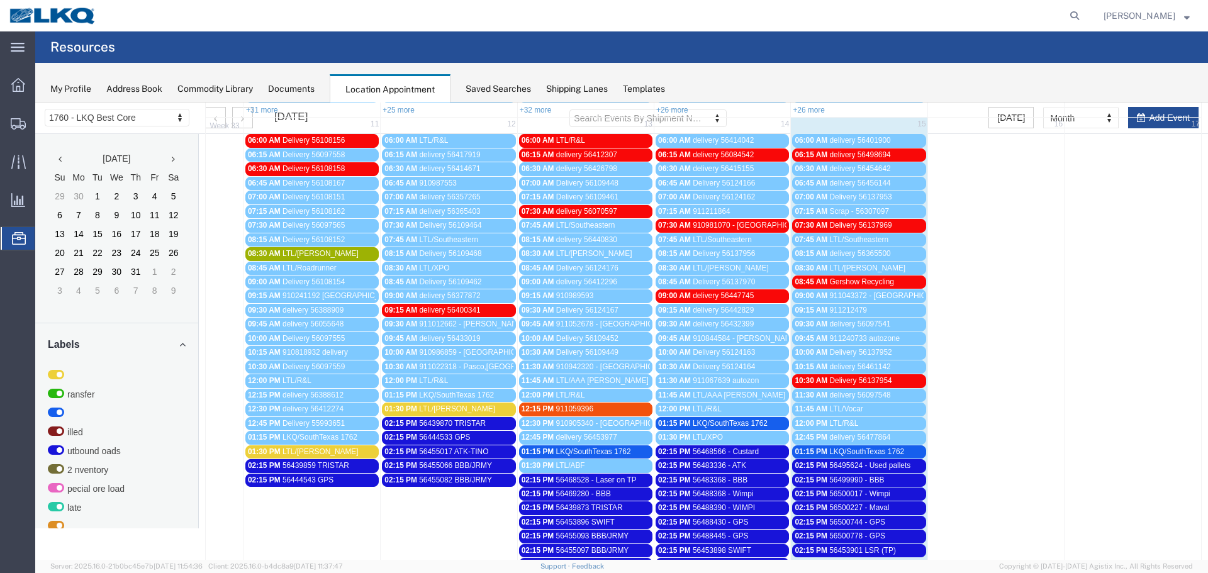
click at [1191, 122] on span "17" at bounding box center [1196, 124] width 11 height 13
select select "1"
select select
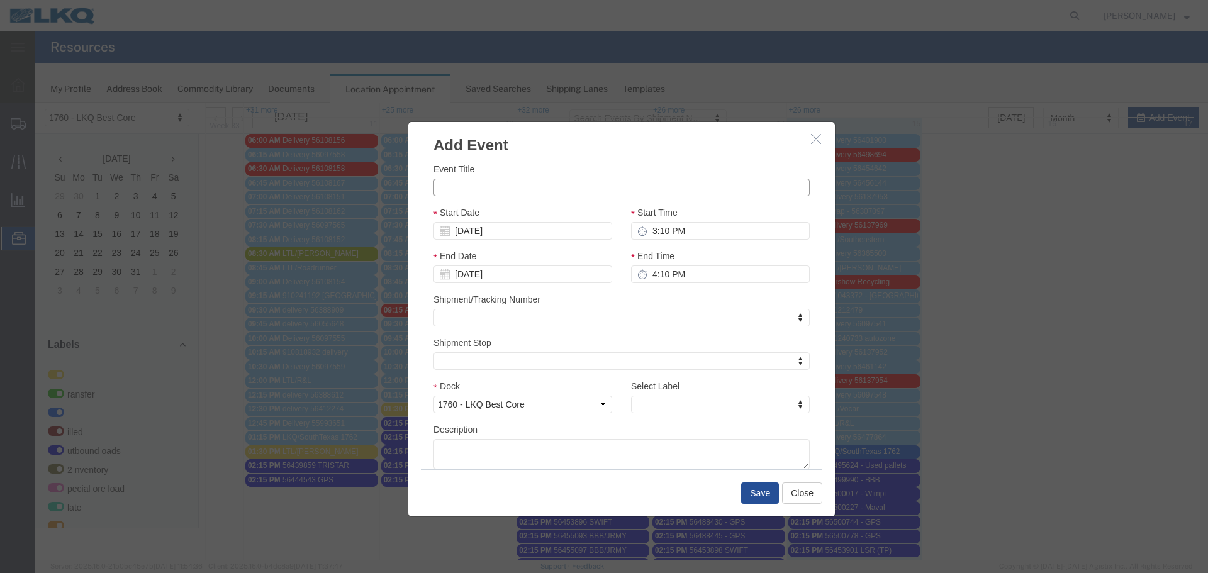
click at [605, 190] on input "Event Title" at bounding box center [622, 188] width 376 height 18
type input "56513747 BBB/JRMY"
click at [480, 237] on input "08/17/2025" at bounding box center [523, 231] width 179 height 18
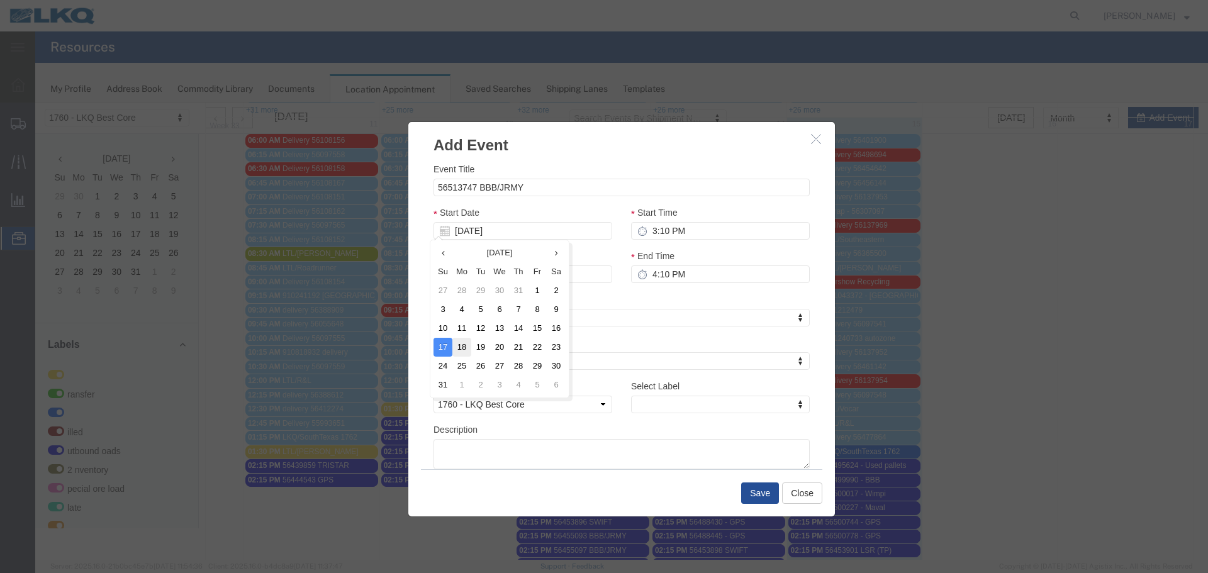
click at [454, 347] on td "18" at bounding box center [462, 347] width 19 height 19
click at [678, 234] on input "3:10 PM" at bounding box center [720, 231] width 179 height 18
type input "2:15 PM"
click at [653, 273] on input "4:10 PM" at bounding box center [720, 275] width 179 height 18
type input "2:15 PM"
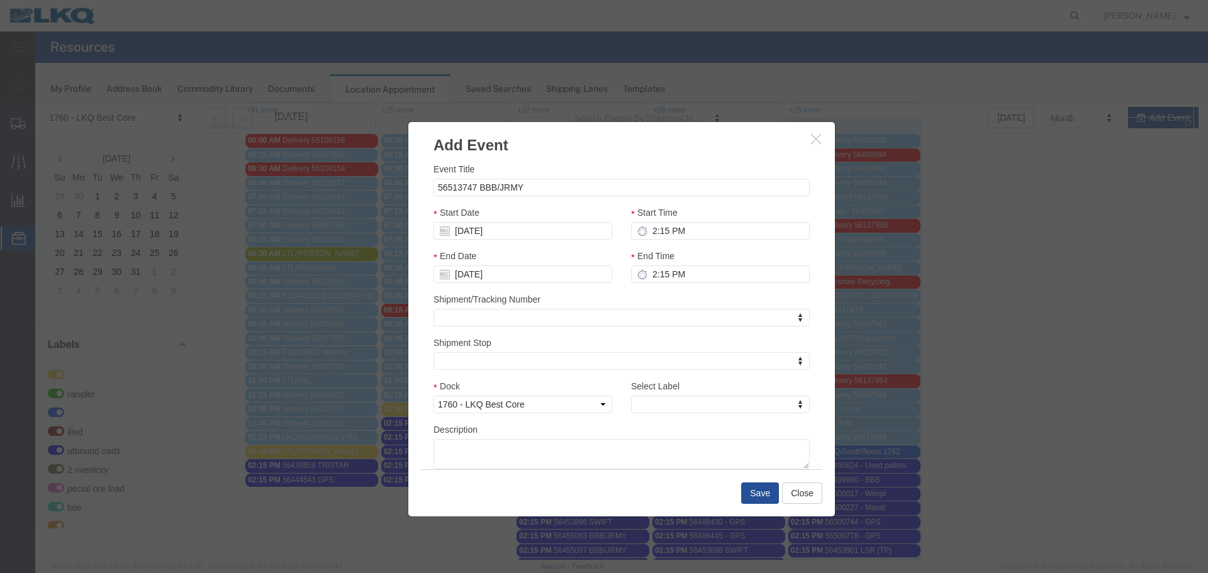
click at [625, 293] on div "Shipment/Tracking Number Shipment/Tracking Number Shipment/Tracking Number" at bounding box center [622, 310] width 376 height 34
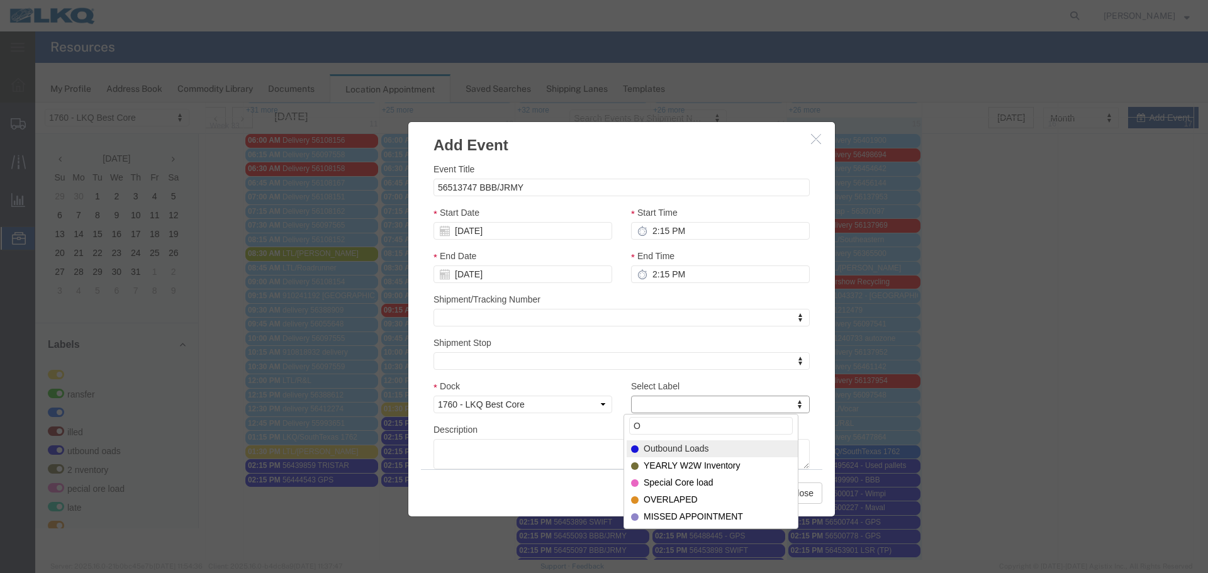
type input "O"
select select "80"
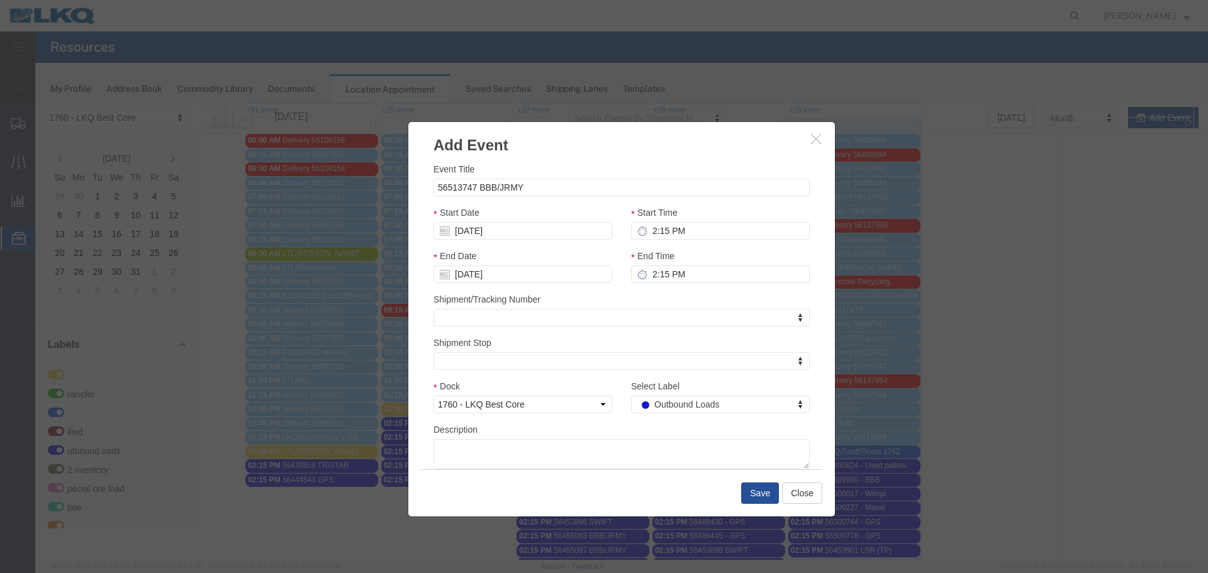
click at [622, 415] on div "Select Label Outbound Loads Select Label LTL Transfer LKQ Billed Outbound Loads…" at bounding box center [721, 401] width 198 height 43
click at [751, 495] on button "Save" at bounding box center [760, 493] width 38 height 21
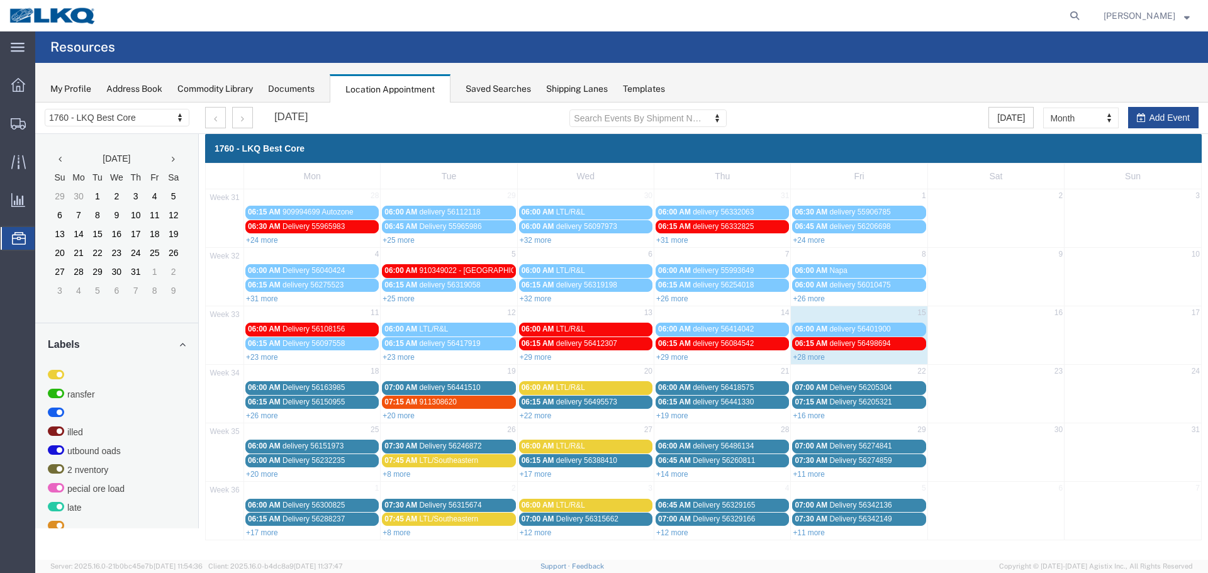
scroll to position [0, 0]
click at [267, 419] on link "+26 more" at bounding box center [262, 416] width 32 height 9
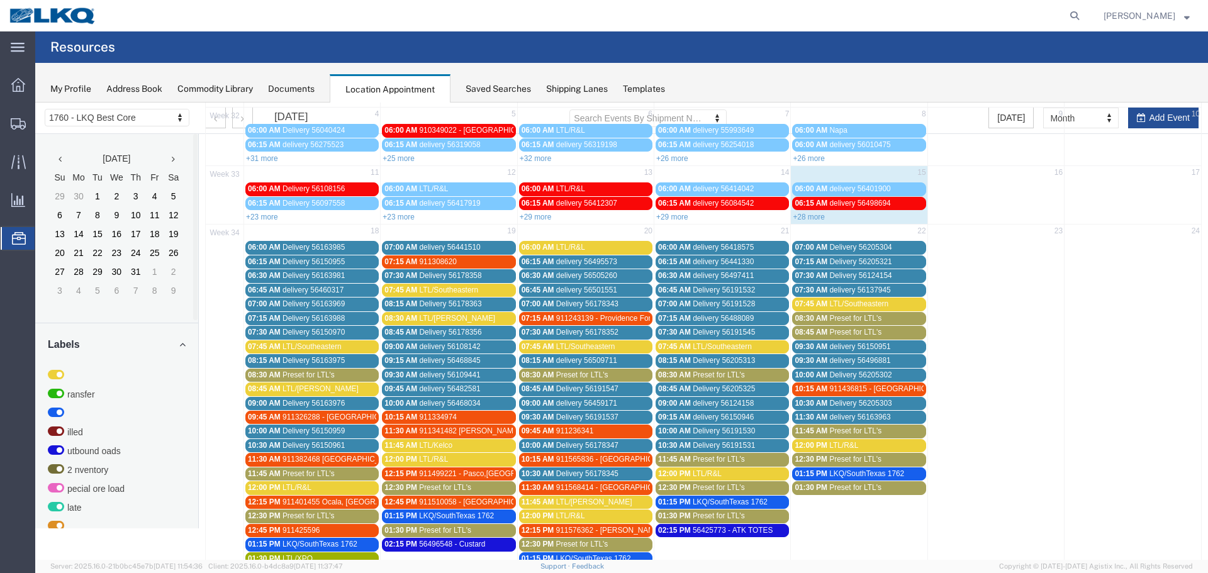
scroll to position [362, 0]
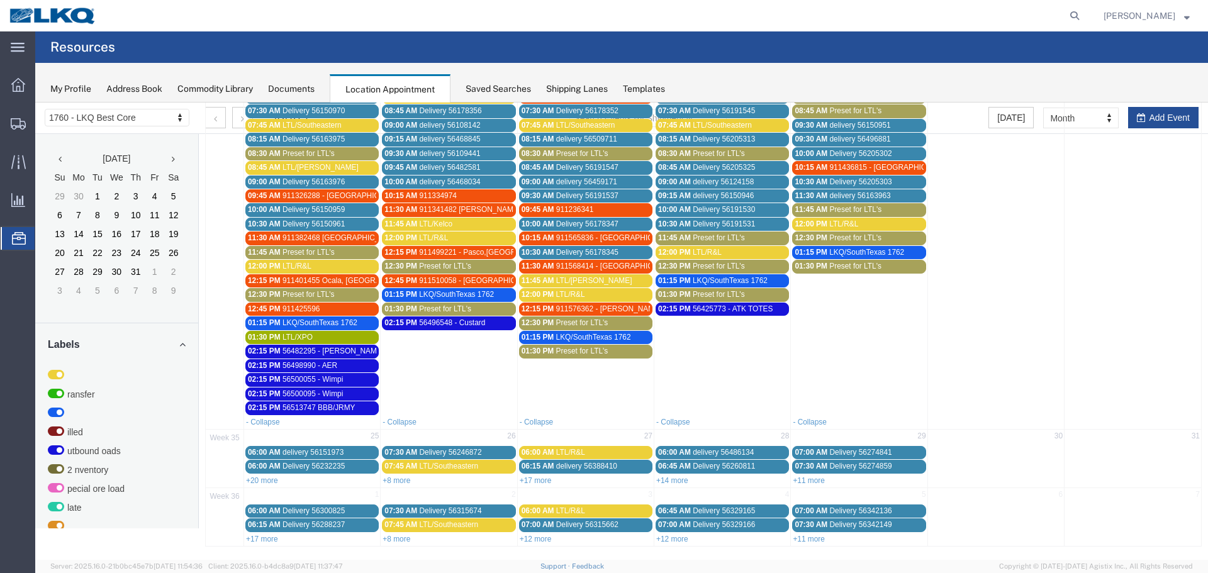
click at [743, 310] on span "56425773 - ATK TOTES" at bounding box center [733, 309] width 81 height 9
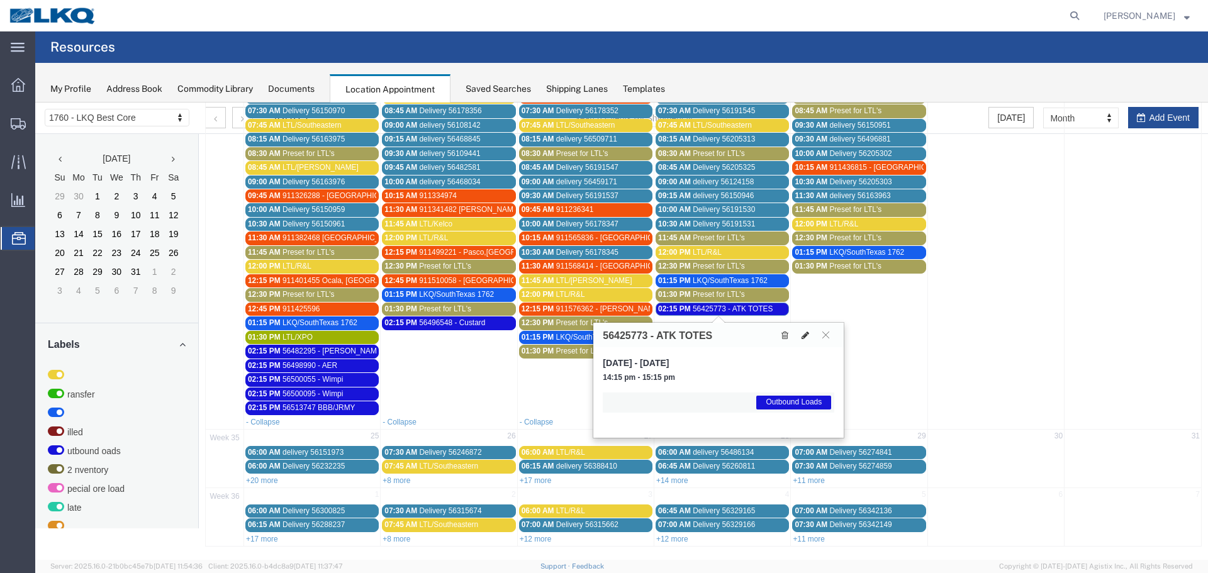
click at [808, 337] on icon at bounding box center [806, 335] width 8 height 9
select select "1"
select select "80"
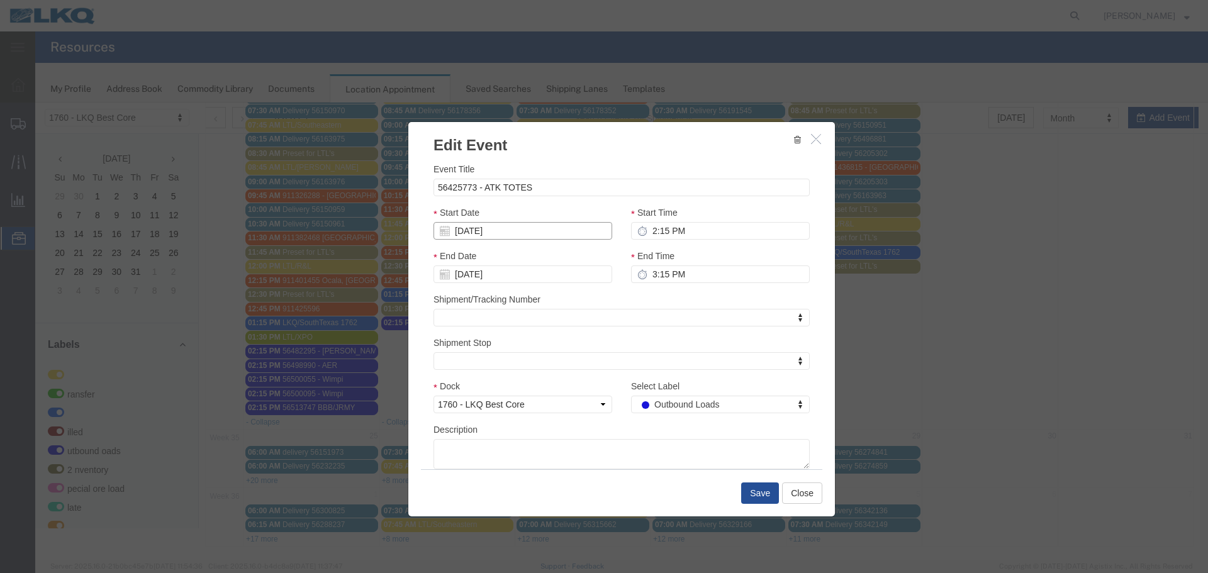
click at [493, 232] on input "08/21/2025" at bounding box center [523, 231] width 179 height 18
click at [478, 232] on input "08/21/2025" at bounding box center [523, 231] width 179 height 18
type input "08/18/25"
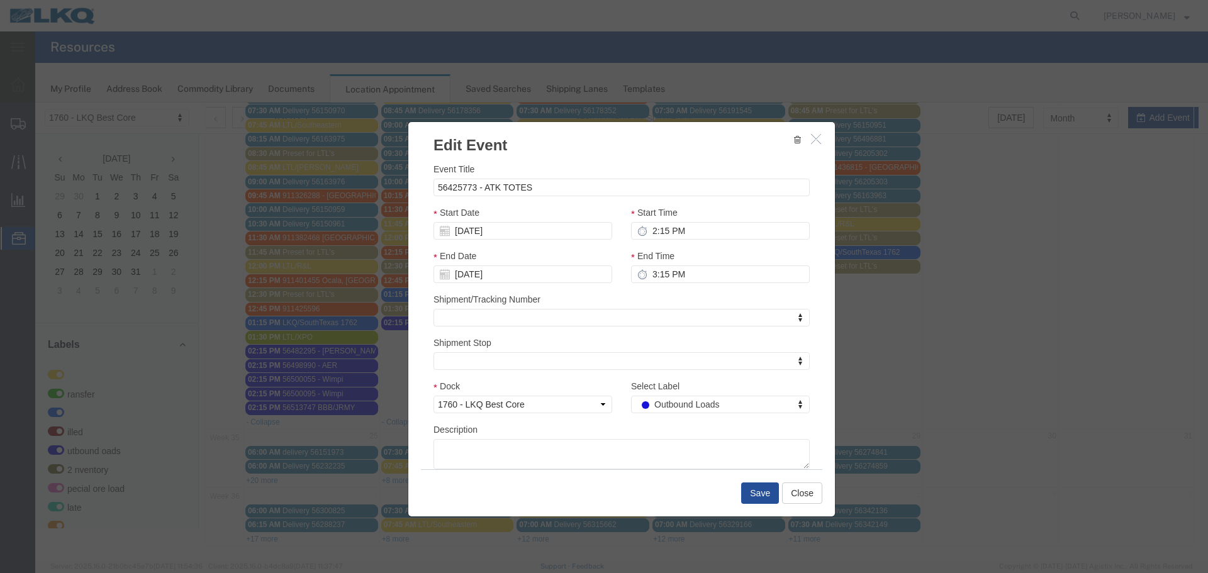
click at [532, 210] on div "Start Date 08/18/25" at bounding box center [523, 223] width 179 height 34
click at [655, 274] on input "3:15 PM" at bounding box center [720, 275] width 179 height 18
type input "2:15 PM"
click at [641, 295] on div "Shipment/Tracking Number Shipment/Tracking Number Shipment/Tracking Number" at bounding box center [622, 310] width 376 height 34
click at [762, 497] on button "Save" at bounding box center [760, 493] width 38 height 21
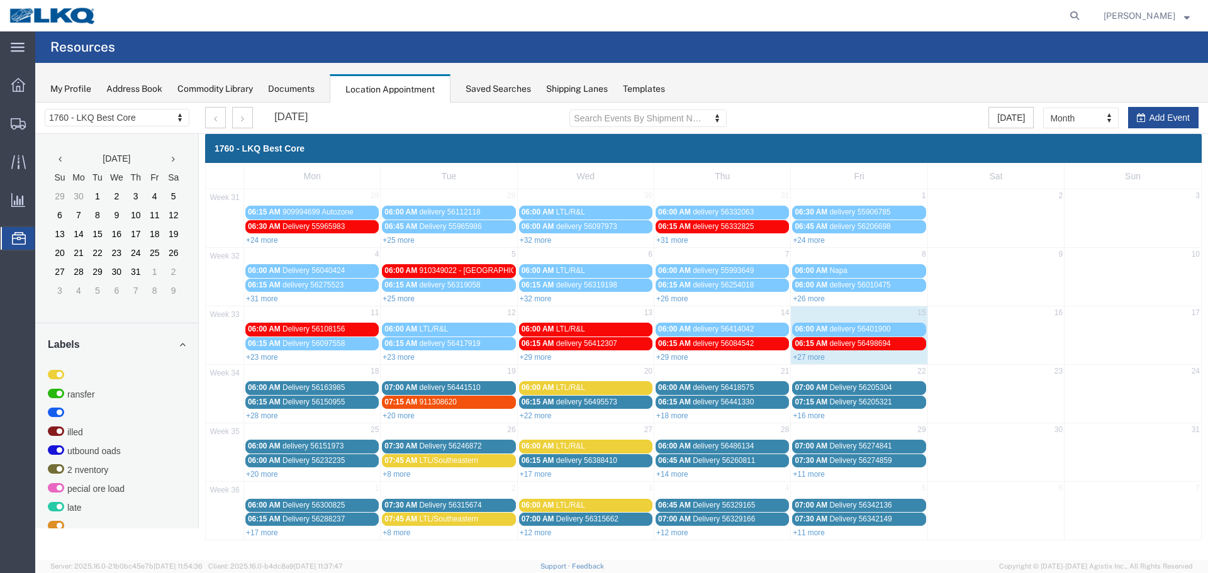
scroll to position [0, 0]
click at [269, 420] on link "+28 more" at bounding box center [262, 416] width 32 height 9
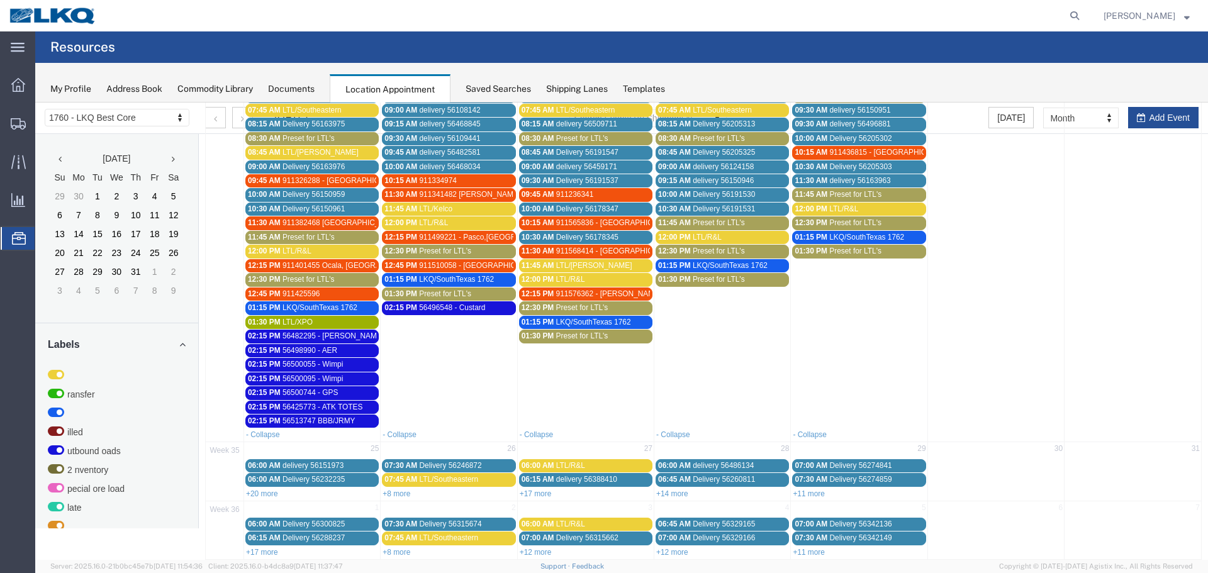
scroll to position [378, 0]
